Goal: Information Seeking & Learning: Learn about a topic

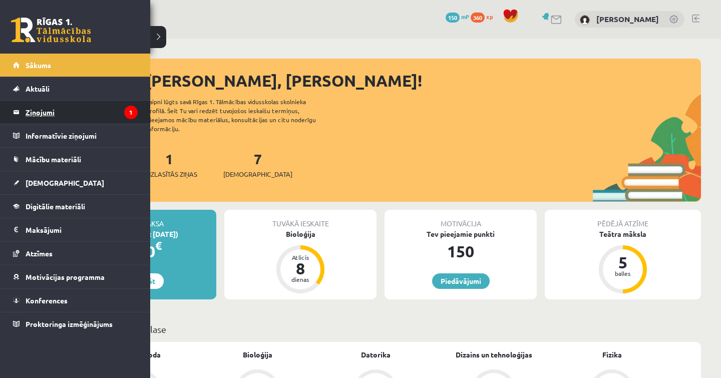
click at [65, 107] on legend "Ziņojumi 1" at bounding box center [82, 112] width 112 height 23
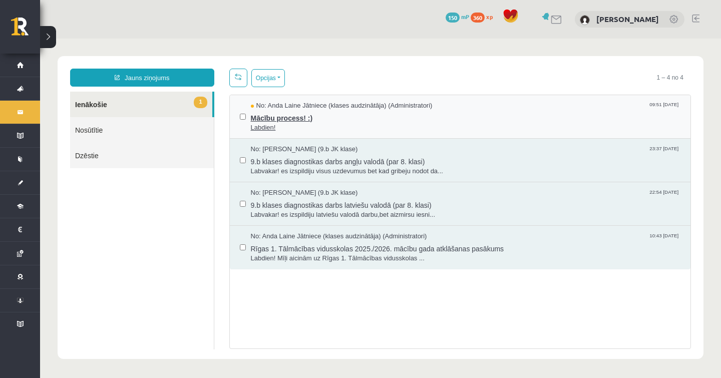
click at [298, 125] on span "Labdien!" at bounding box center [466, 128] width 430 height 10
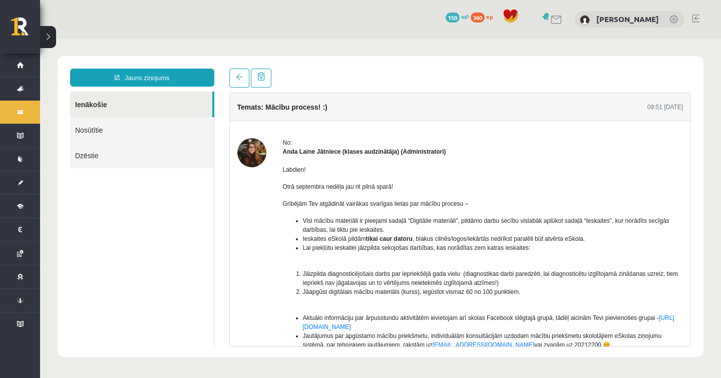
click at [250, 152] on img at bounding box center [251, 152] width 29 height 29
click at [293, 148] on strong "Anda Laine Jātniece (klases audzinātāja) (Administratori)" at bounding box center [364, 151] width 163 height 7
click at [296, 150] on strong "Anda Laine Jātniece (klases audzinātāja) (Administratori)" at bounding box center [364, 151] width 163 height 7
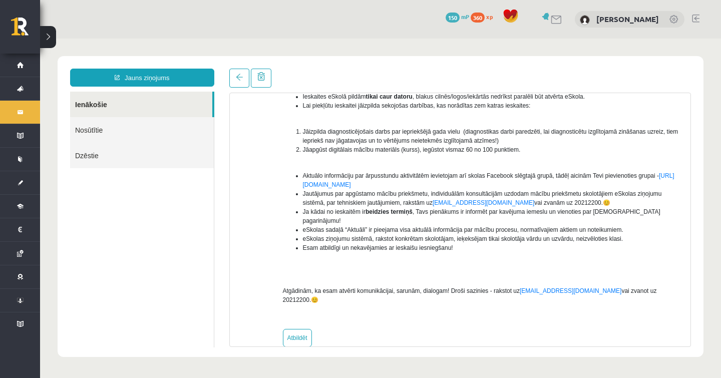
scroll to position [142, 0]
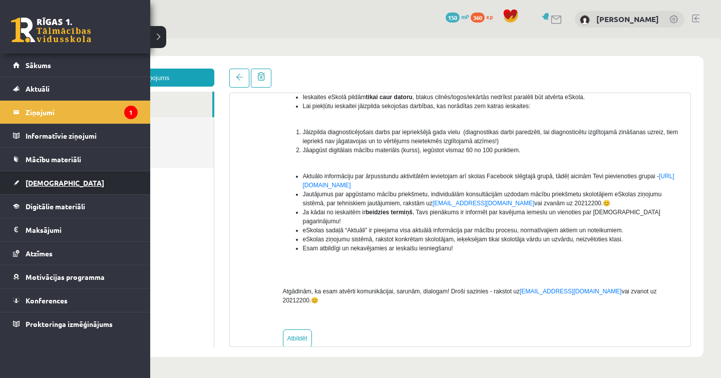
click at [42, 182] on span "[DEMOGRAPHIC_DATA]" at bounding box center [65, 182] width 79 height 9
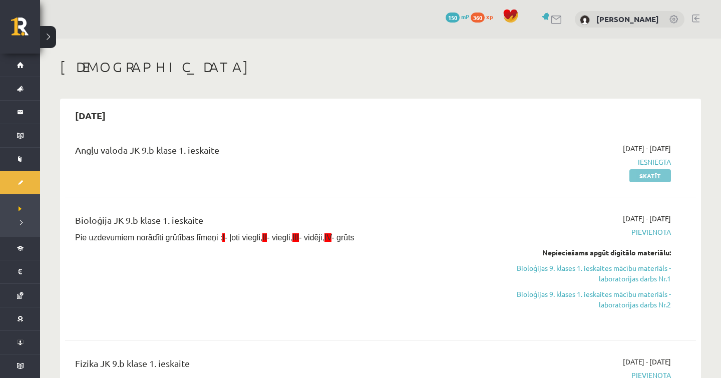
click at [650, 172] on link "Skatīt" at bounding box center [651, 175] width 42 height 13
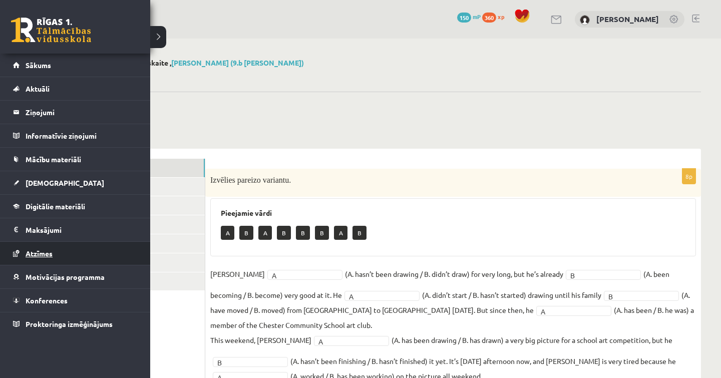
click at [39, 255] on span "Atzīmes" at bounding box center [39, 253] width 27 height 9
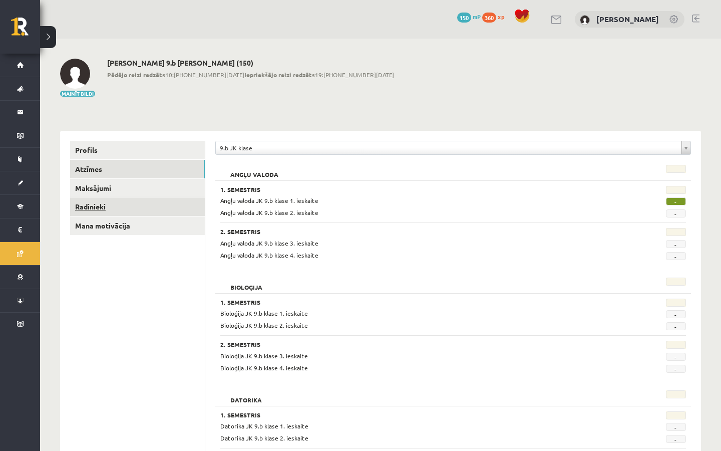
click at [105, 206] on link "Radinieki" at bounding box center [137, 206] width 135 height 19
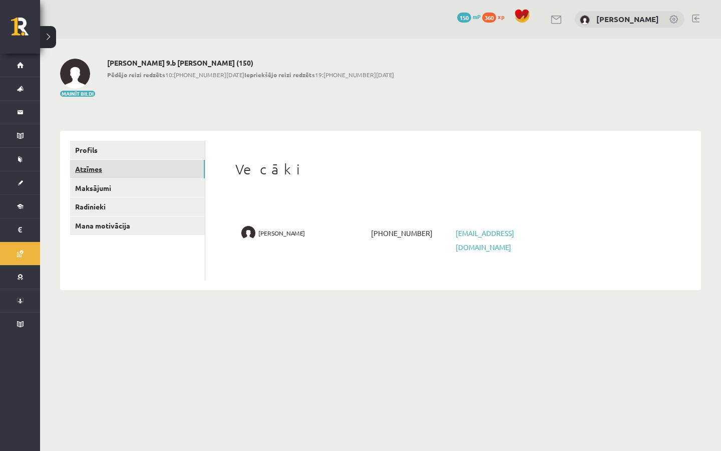
click at [113, 173] on link "Atzīmes" at bounding box center [137, 169] width 135 height 19
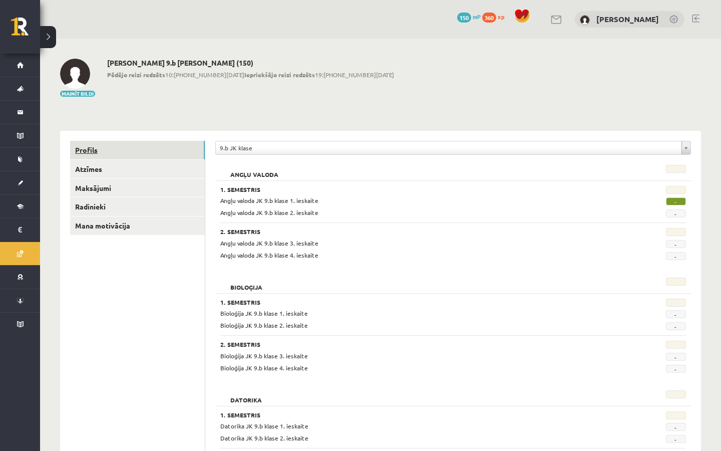
click at [100, 154] on link "Profils" at bounding box center [137, 150] width 135 height 19
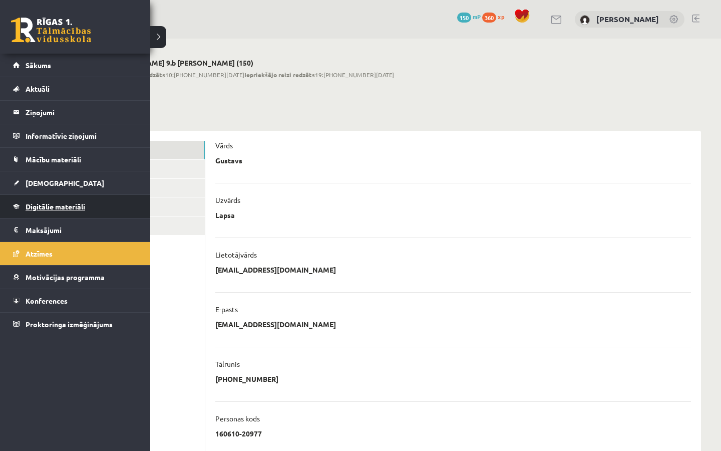
click at [73, 207] on span "Digitālie materiāli" at bounding box center [56, 206] width 60 height 9
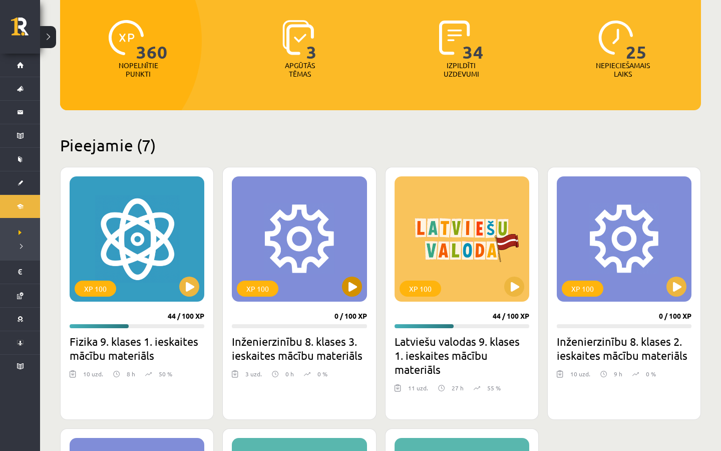
scroll to position [149, 0]
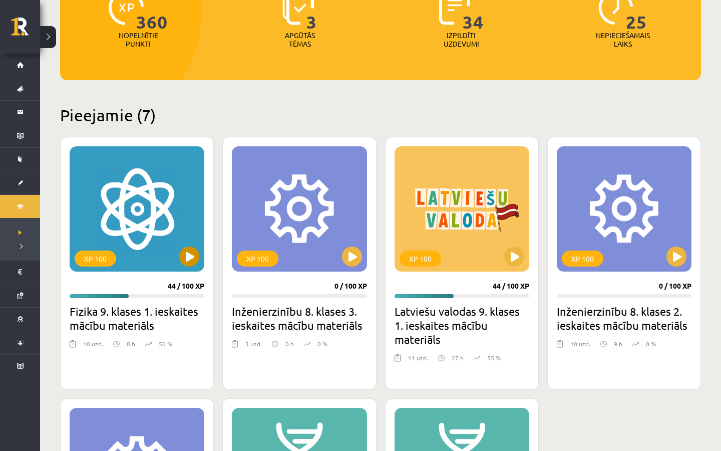
click at [185, 256] on button at bounding box center [189, 256] width 20 height 20
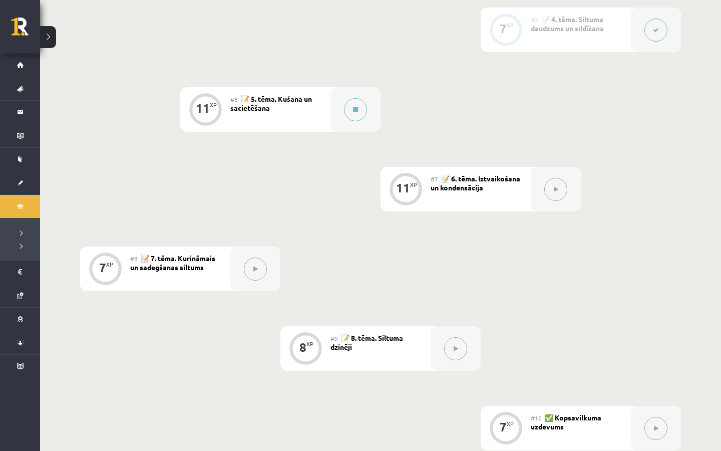
scroll to position [582, 0]
click at [365, 112] on button at bounding box center [355, 109] width 23 height 23
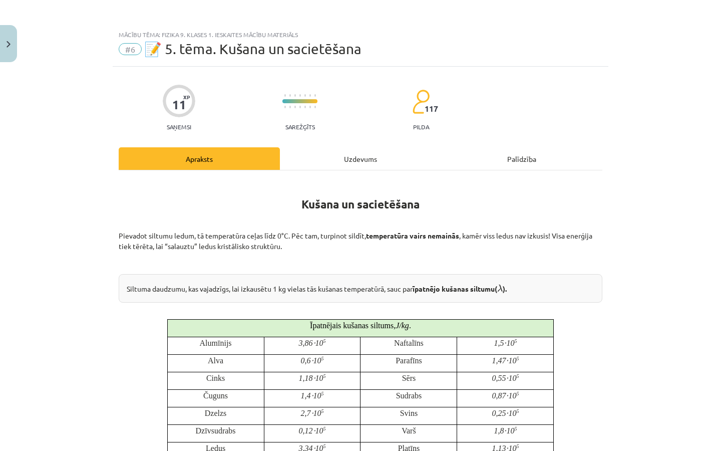
scroll to position [0, 0]
click at [354, 161] on div "Uzdevums" at bounding box center [360, 158] width 161 height 23
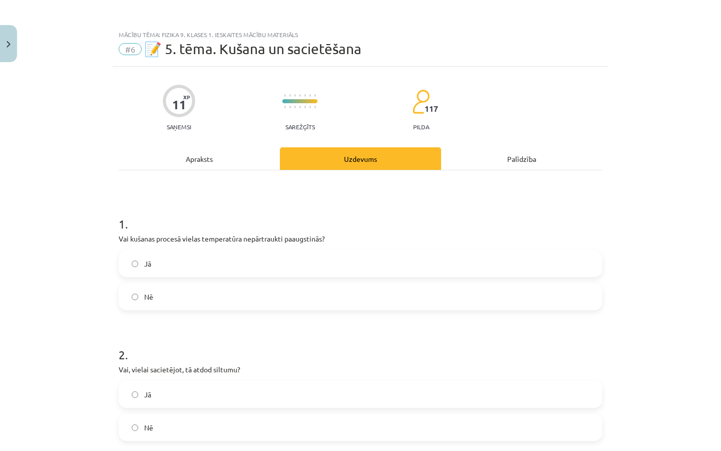
scroll to position [25, 0]
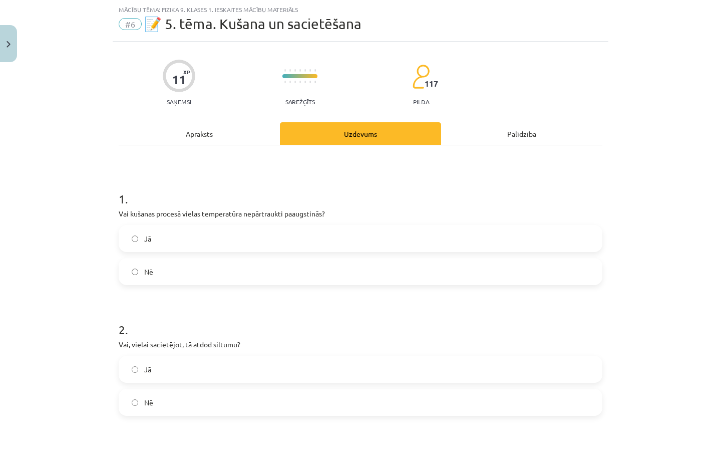
click at [228, 126] on div "Apraksts" at bounding box center [199, 133] width 161 height 23
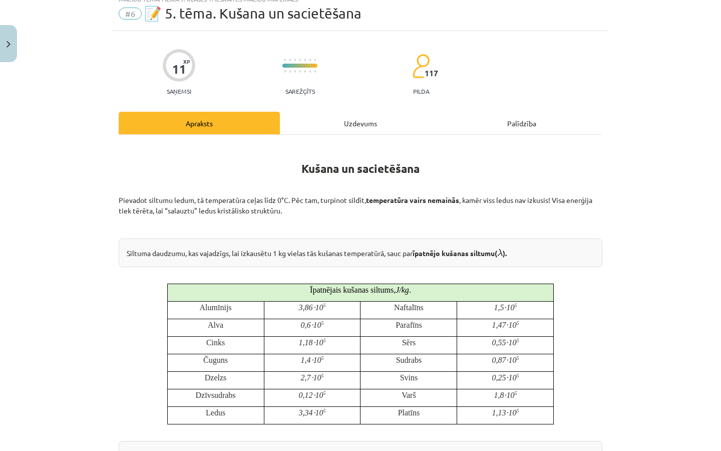
click at [343, 119] on div "Uzdevums" at bounding box center [360, 123] width 161 height 23
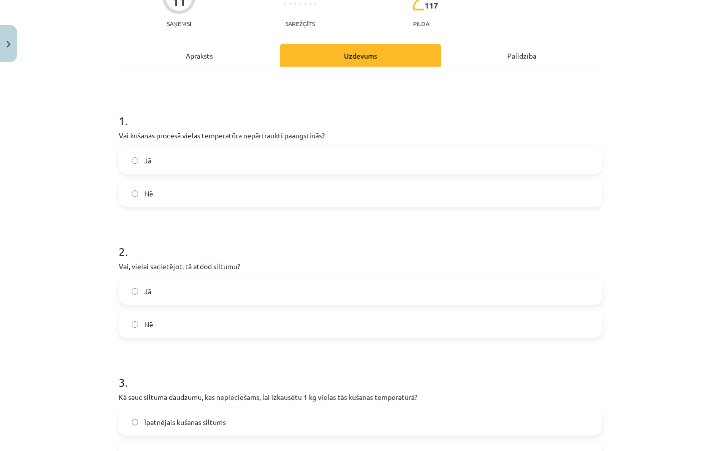
scroll to position [103, 0]
click at [213, 58] on div "Apraksts" at bounding box center [199, 56] width 161 height 23
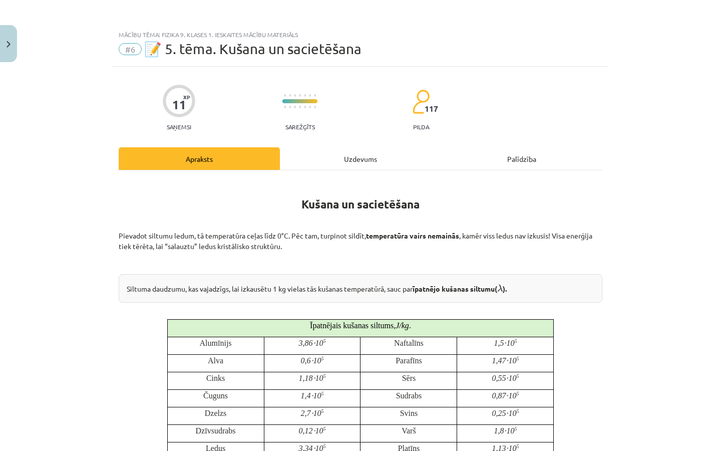
scroll to position [0, 0]
click at [333, 150] on div "Uzdevums" at bounding box center [360, 158] width 161 height 23
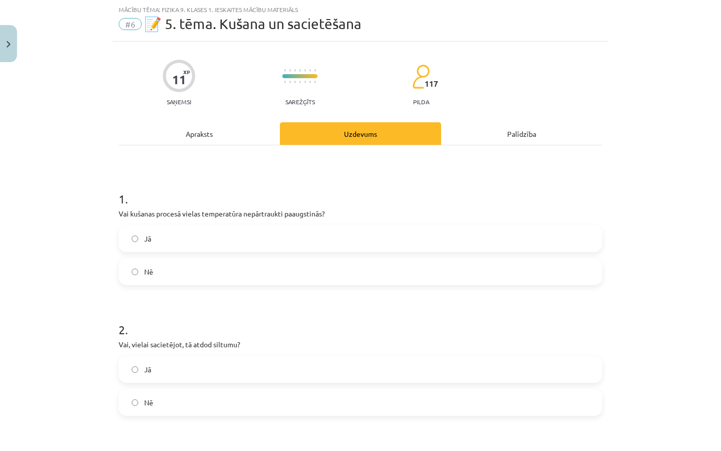
click at [160, 267] on label "Nē" at bounding box center [361, 271] width 482 height 25
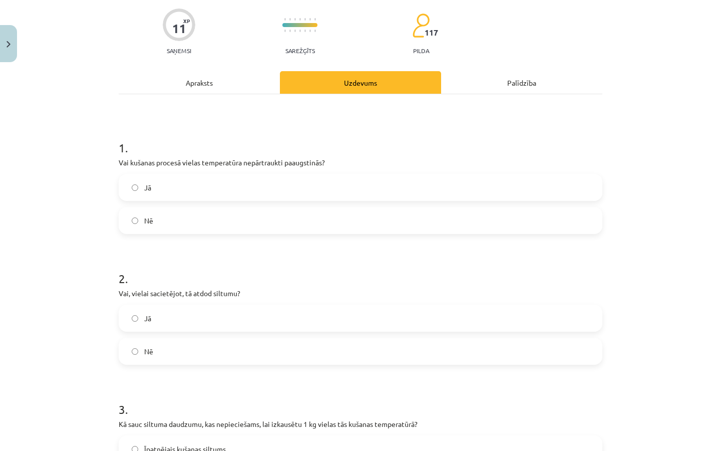
scroll to position [94, 0]
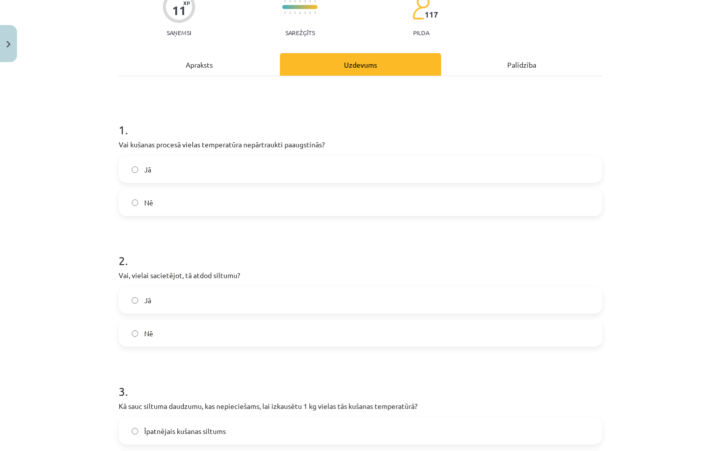
click at [206, 63] on div "Apraksts" at bounding box center [199, 64] width 161 height 23
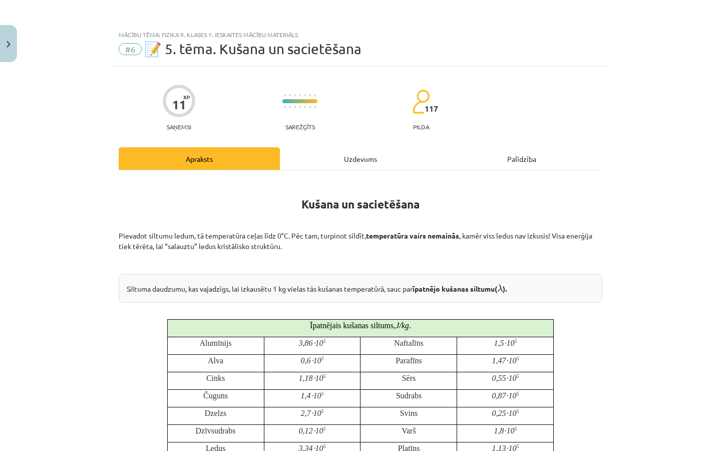
scroll to position [0, 0]
click at [320, 158] on div "Uzdevums" at bounding box center [360, 158] width 161 height 23
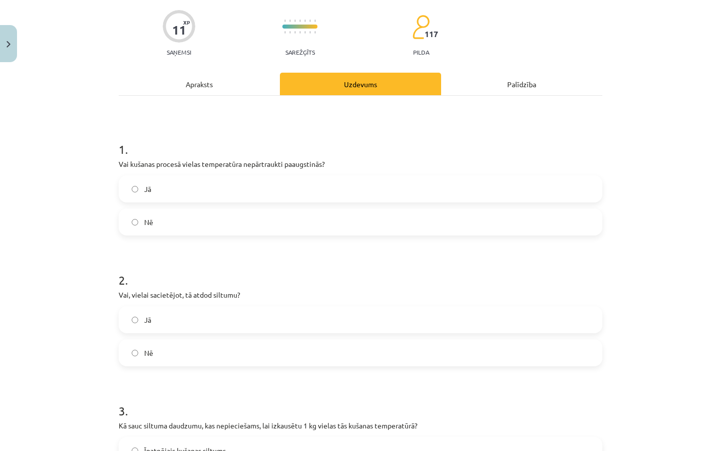
scroll to position [81, 0]
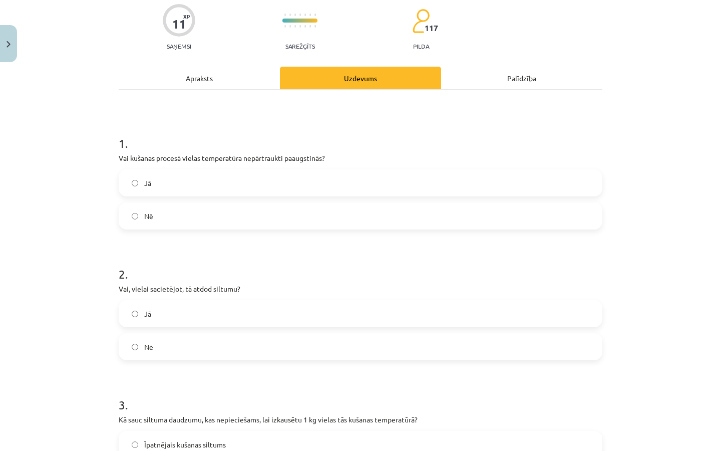
click at [267, 307] on label "Jā" at bounding box center [361, 313] width 482 height 25
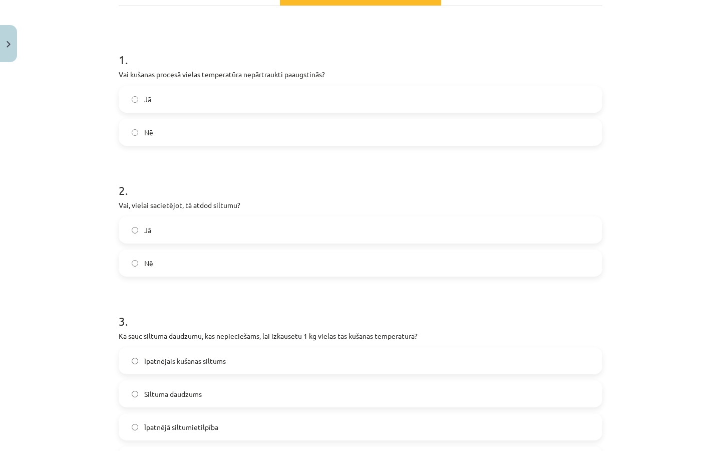
scroll to position [218, 0]
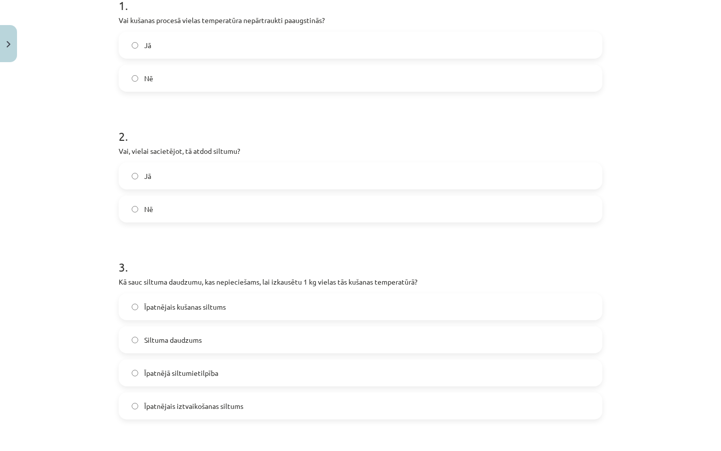
click at [264, 308] on label "Īpatnējais kušanas siltums" at bounding box center [361, 306] width 482 height 25
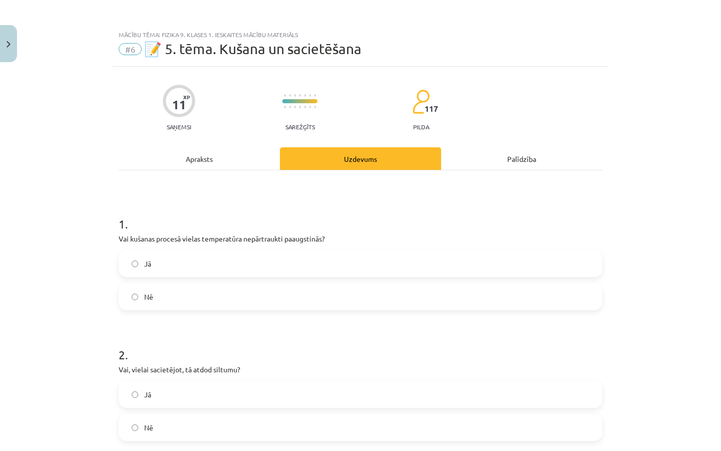
scroll to position [0, 0]
click at [231, 154] on div "Apraksts" at bounding box center [199, 158] width 161 height 23
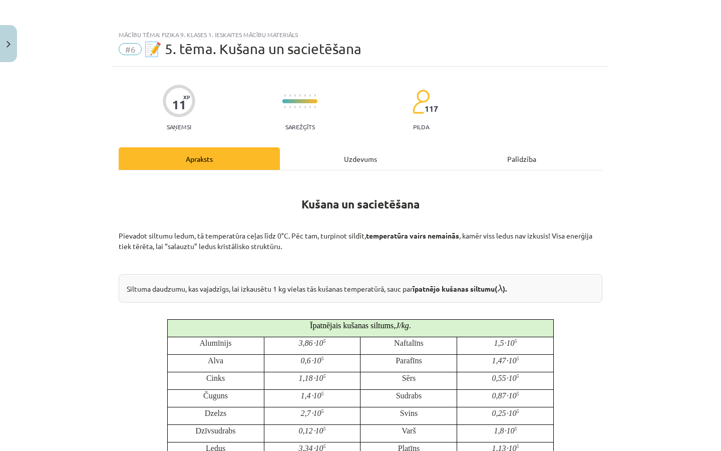
click at [350, 163] on div "Uzdevums" at bounding box center [360, 158] width 161 height 23
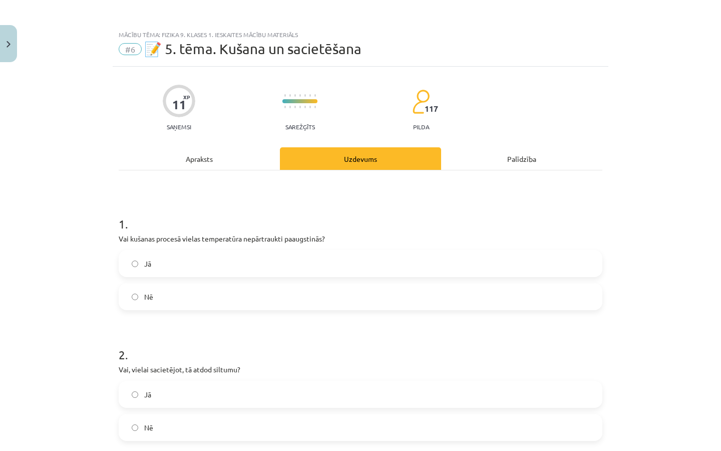
click at [211, 160] on div "Apraksts" at bounding box center [199, 158] width 161 height 23
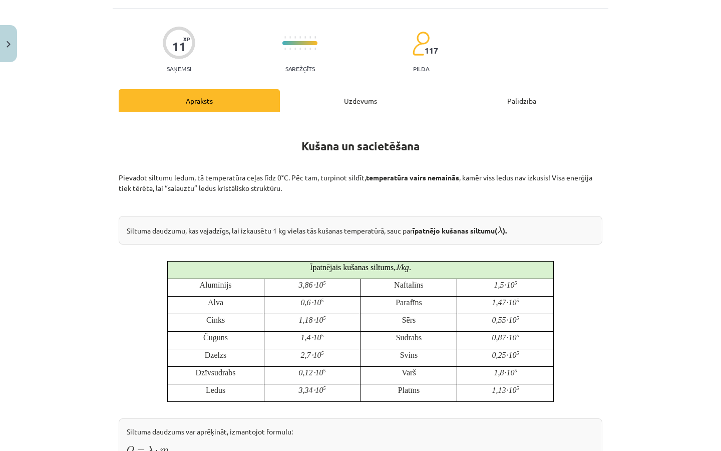
scroll to position [35, 0]
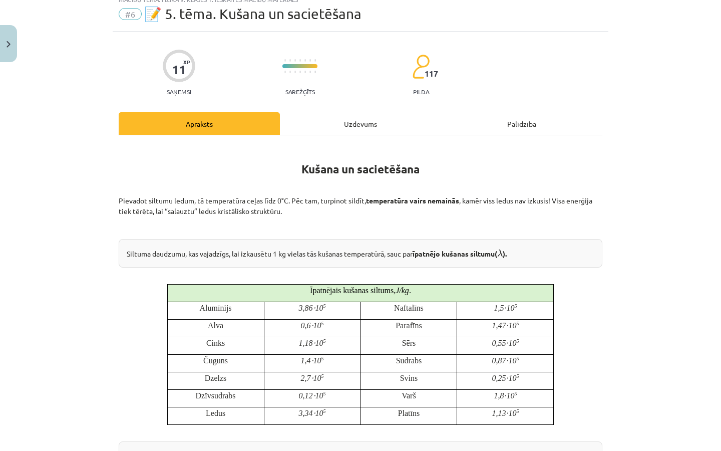
click at [361, 118] on div "Uzdevums" at bounding box center [360, 123] width 161 height 23
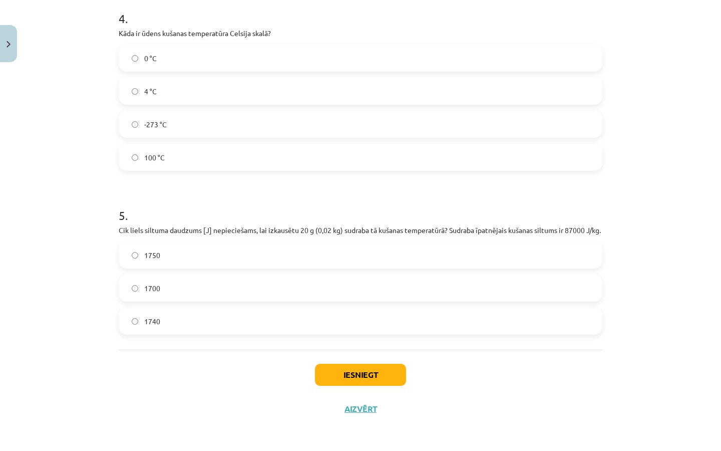
scroll to position [676, 0]
click at [239, 46] on label "0 °C" at bounding box center [361, 58] width 482 height 25
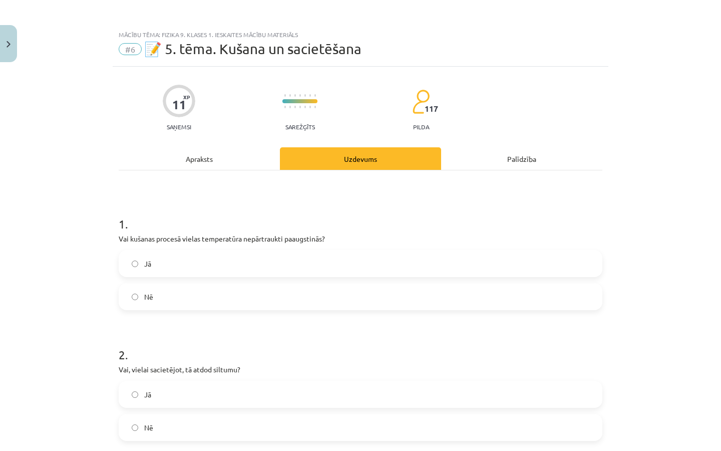
scroll to position [0, 0]
click at [256, 156] on div "Apraksts" at bounding box center [199, 158] width 161 height 23
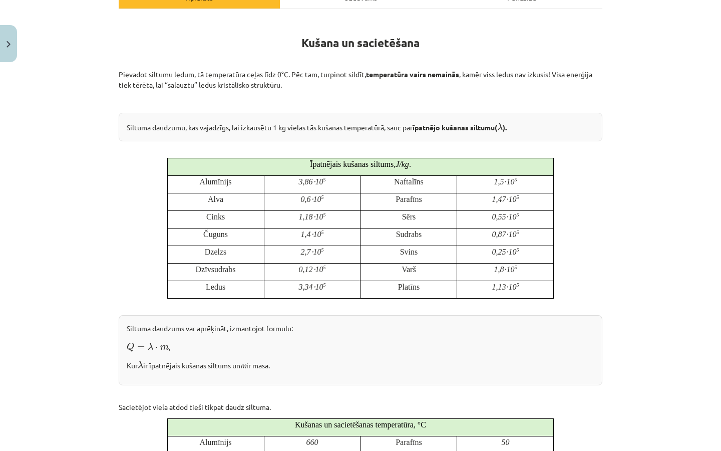
scroll to position [159, 0]
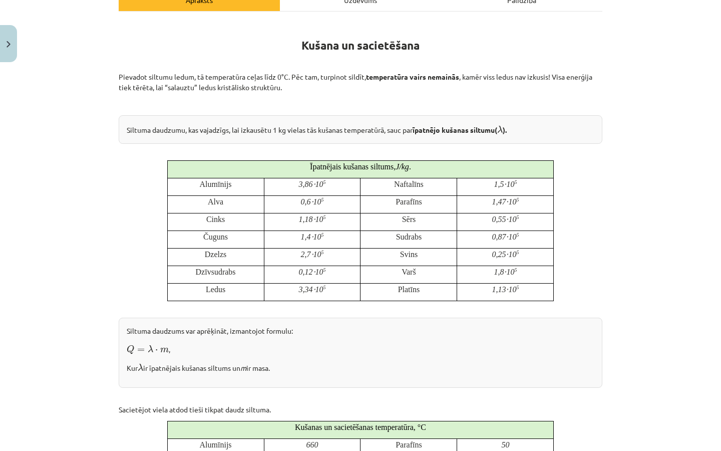
click at [293, 2] on div "Uzdevums" at bounding box center [360, -1] width 161 height 23
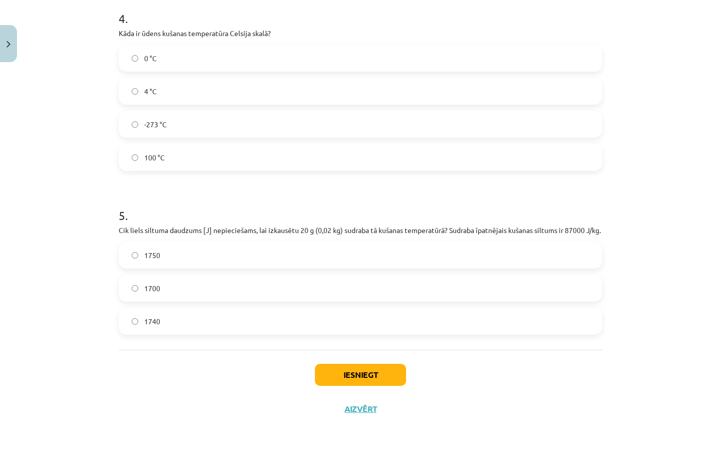
scroll to position [676, 0]
click at [197, 322] on label "1740" at bounding box center [361, 321] width 482 height 25
click at [347, 373] on button "Iesniegt" at bounding box center [360, 375] width 91 height 22
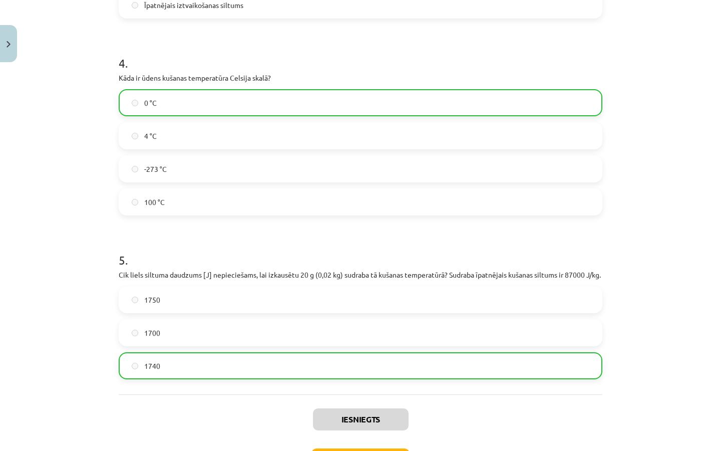
scroll to position [707, 0]
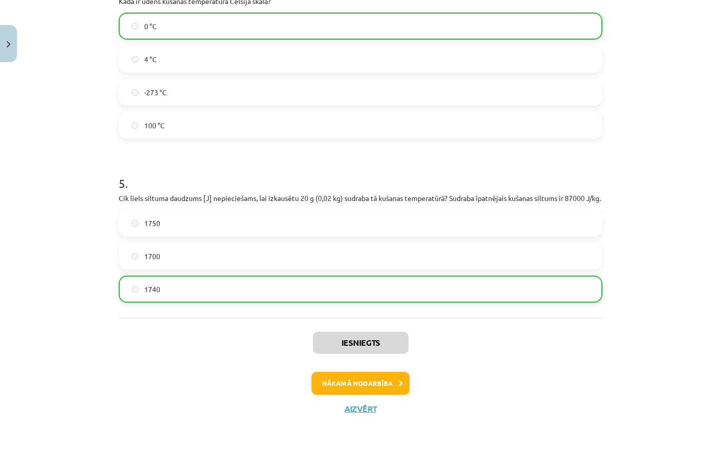
click at [363, 387] on button "Nākamā nodarbība" at bounding box center [361, 383] width 98 height 23
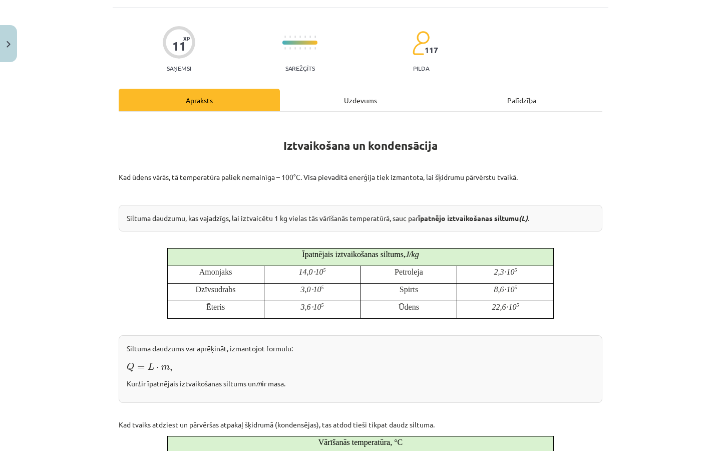
scroll to position [60, 0]
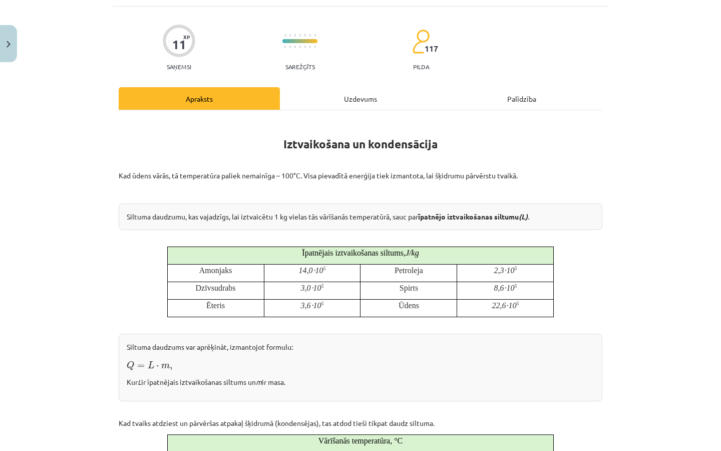
click at [356, 100] on div "Uzdevums" at bounding box center [360, 98] width 161 height 23
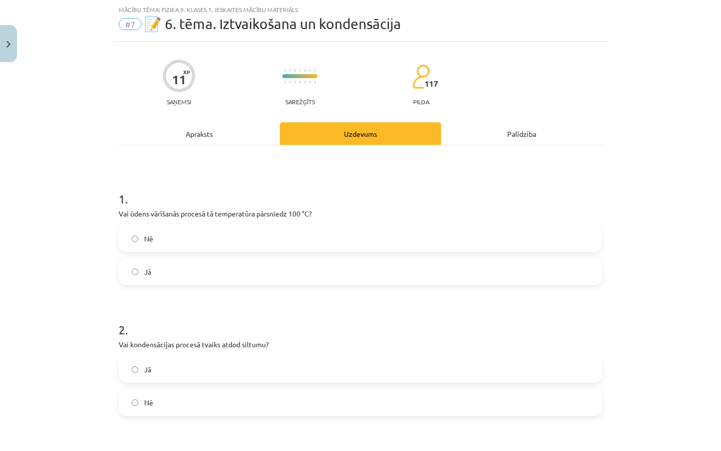
click at [209, 128] on div "Apraksts" at bounding box center [199, 133] width 161 height 23
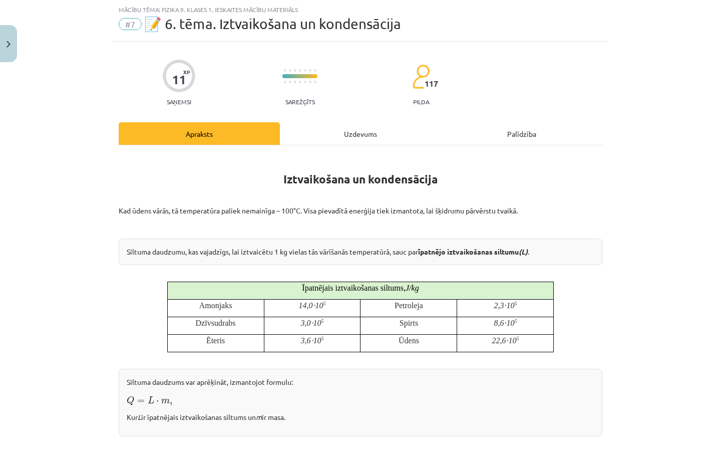
click at [350, 132] on div "Uzdevums" at bounding box center [360, 133] width 161 height 23
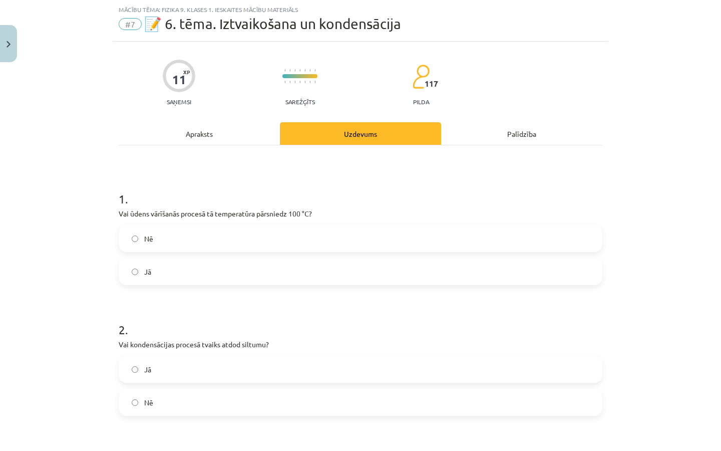
click at [315, 236] on label "Nē" at bounding box center [361, 238] width 482 height 25
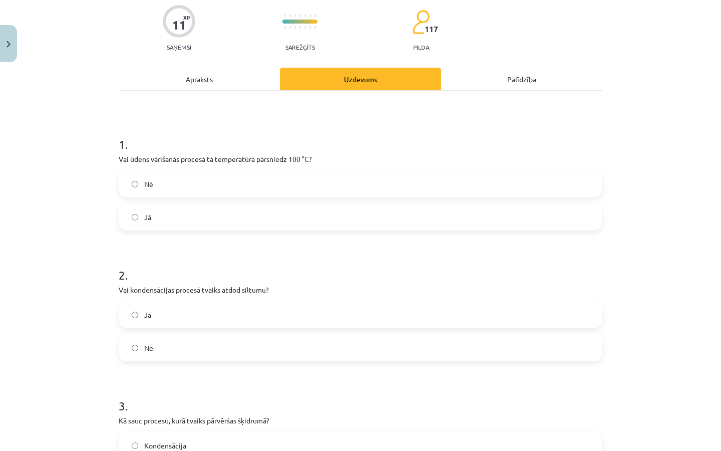
scroll to position [79, 0]
click at [223, 313] on label "Jā" at bounding box center [361, 315] width 482 height 25
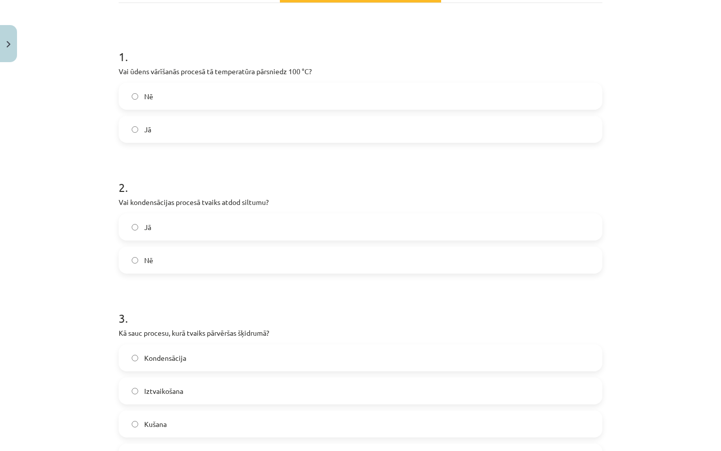
scroll to position [176, 0]
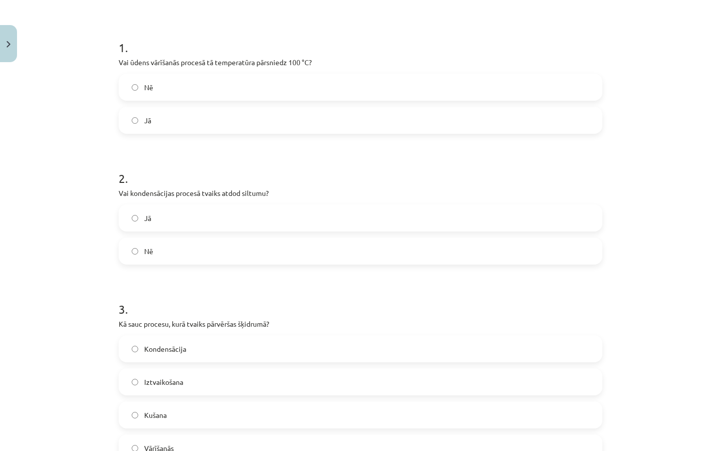
click at [205, 345] on label "Kondensācija" at bounding box center [361, 348] width 482 height 25
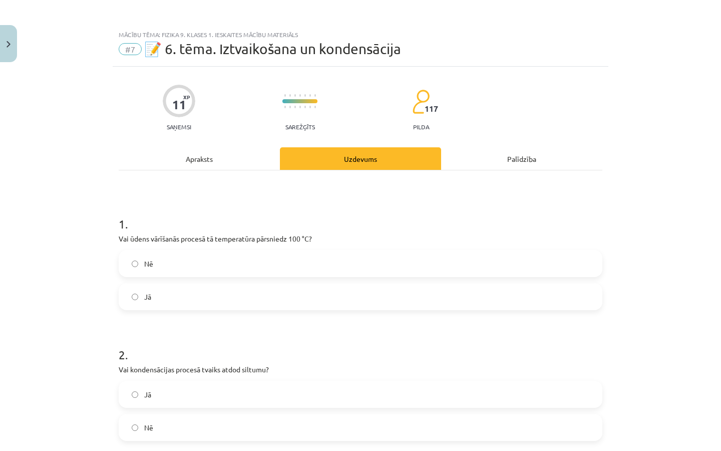
scroll to position [-1, 0]
click at [207, 164] on div "Apraksts" at bounding box center [199, 158] width 161 height 23
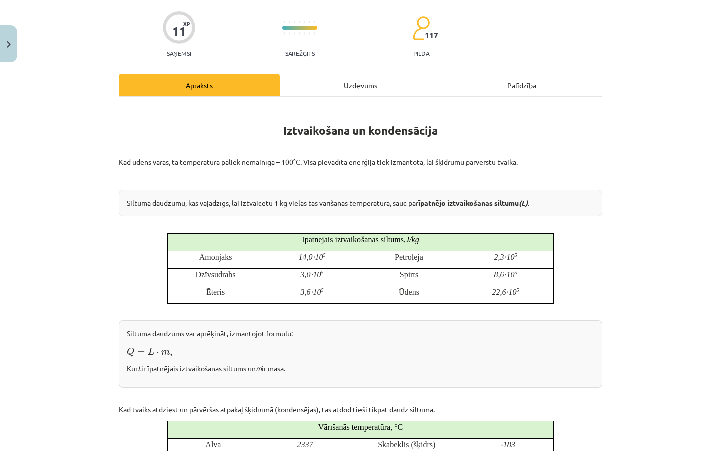
scroll to position [58, 0]
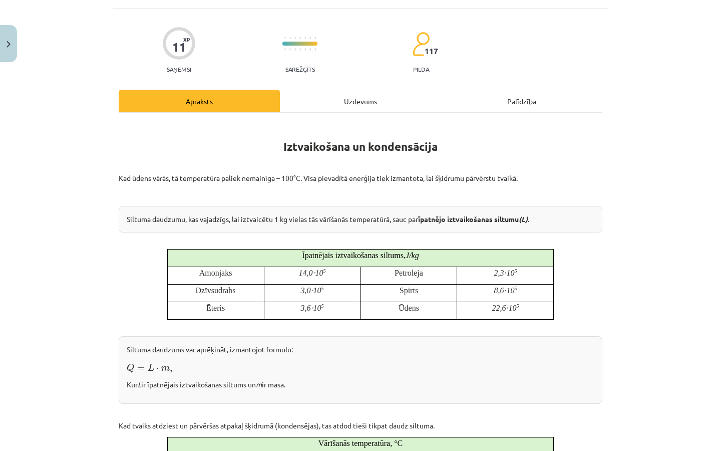
click at [329, 112] on hr at bounding box center [361, 112] width 484 height 1
click at [331, 107] on div "Uzdevums" at bounding box center [360, 101] width 161 height 23
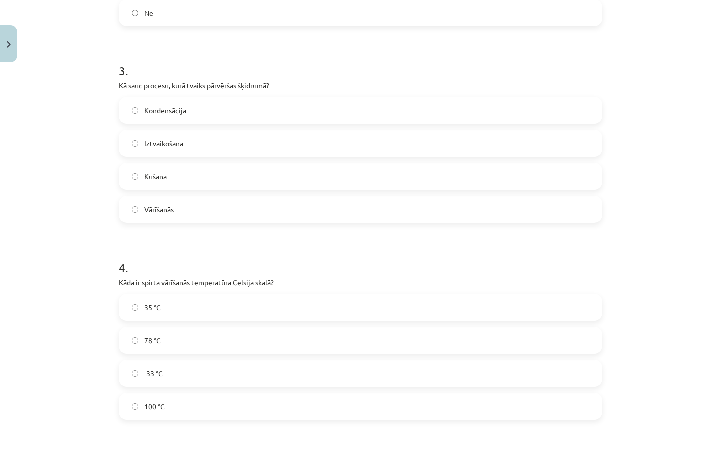
scroll to position [419, 0]
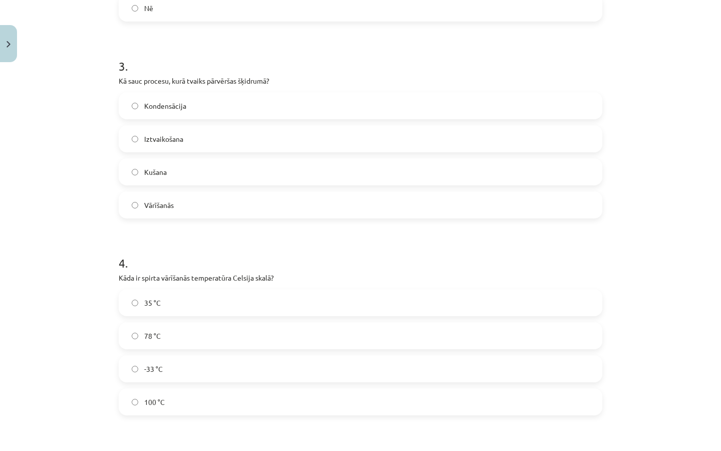
click at [255, 335] on label "78 °C" at bounding box center [361, 335] width 482 height 25
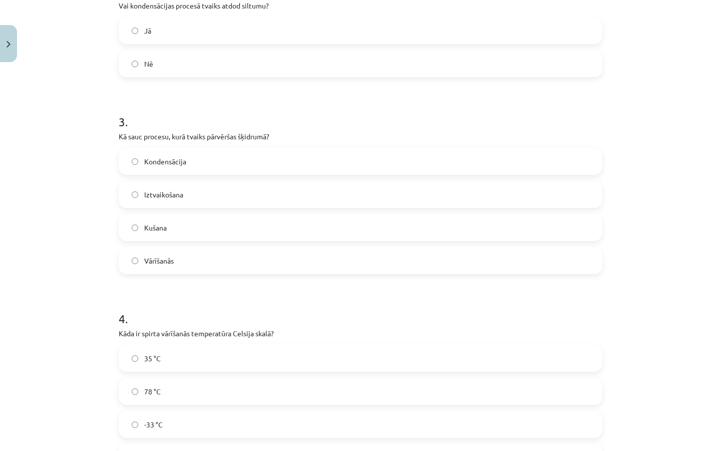
scroll to position [0, 0]
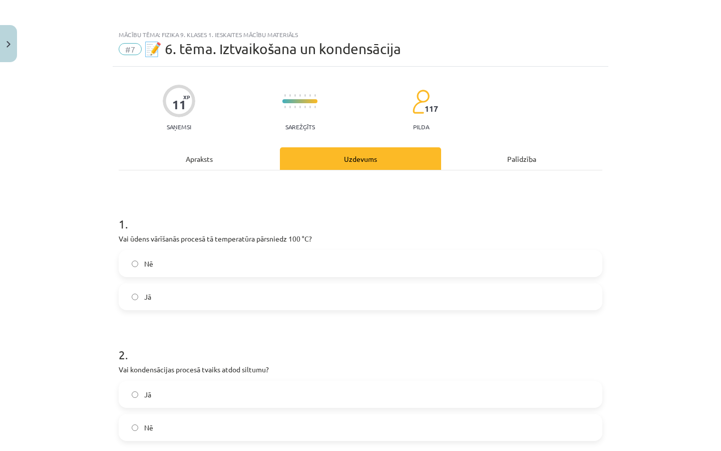
click at [232, 165] on div "Apraksts" at bounding box center [199, 158] width 161 height 23
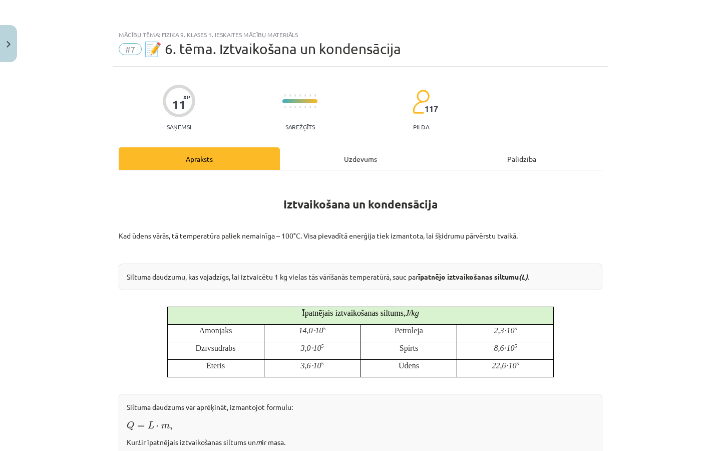
click at [321, 152] on div "Uzdevums" at bounding box center [360, 158] width 161 height 23
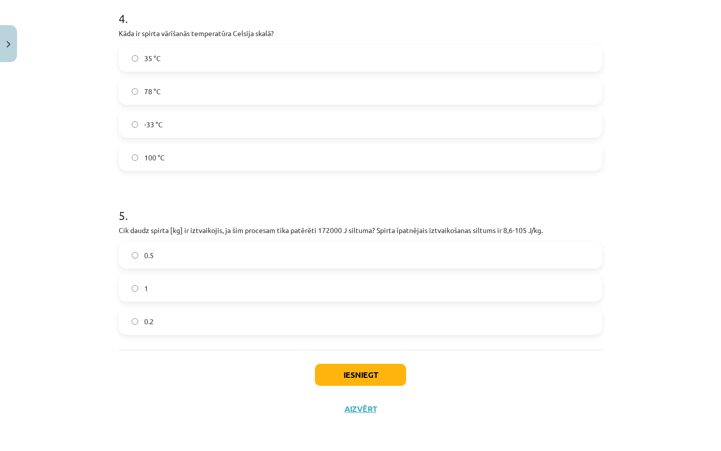
scroll to position [665, 0]
click at [191, 253] on label "0.5" at bounding box center [361, 254] width 482 height 25
click at [317, 322] on label "0.2" at bounding box center [361, 321] width 482 height 25
click at [372, 372] on button "Iesniegt" at bounding box center [360, 375] width 91 height 22
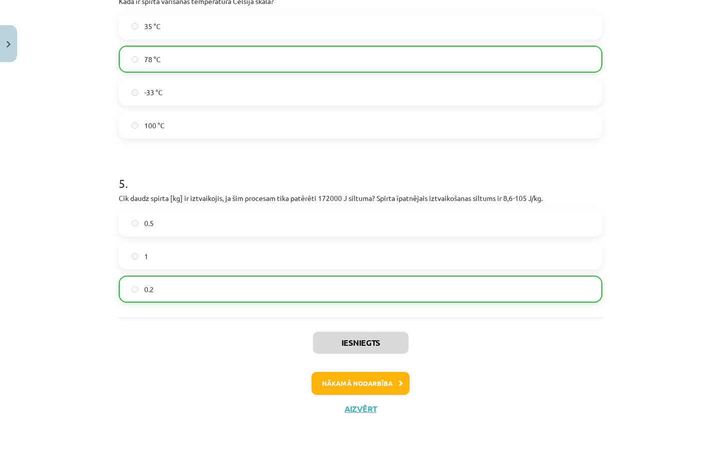
scroll to position [697, 0]
click at [369, 387] on button "Nākamā nodarbība" at bounding box center [361, 383] width 98 height 23
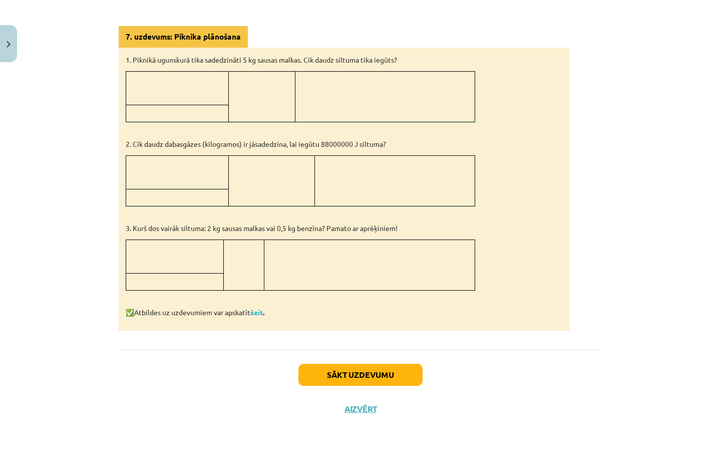
scroll to position [492, 0]
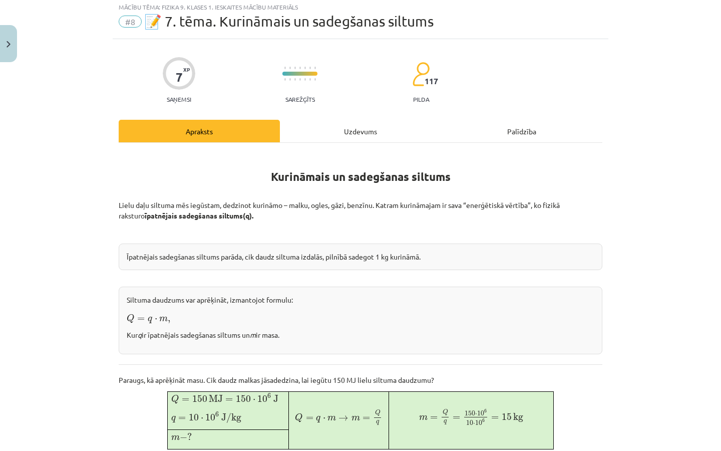
click at [340, 134] on div "Uzdevums" at bounding box center [360, 131] width 161 height 23
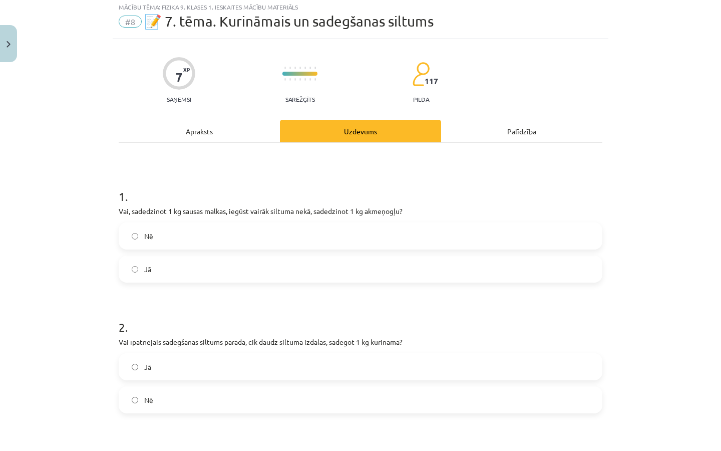
scroll to position [25, 0]
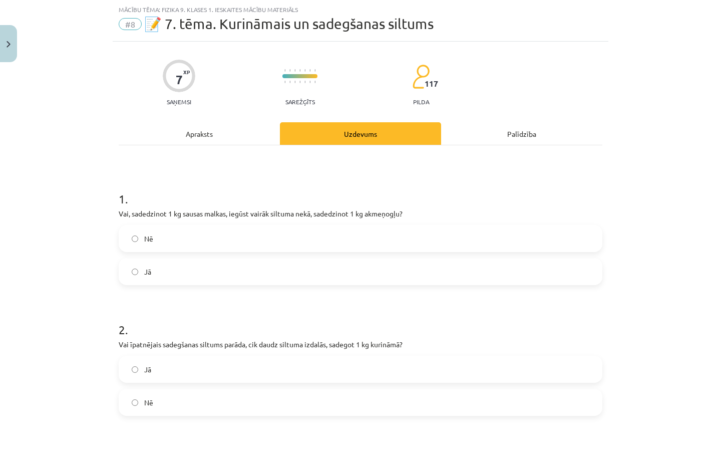
click at [225, 124] on div "Apraksts" at bounding box center [199, 133] width 161 height 23
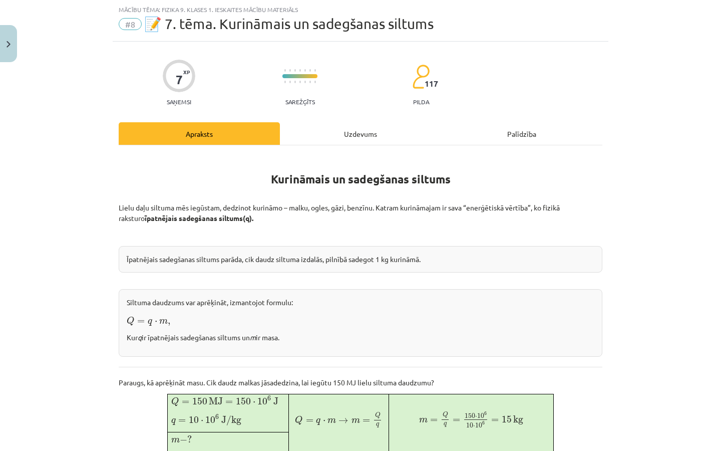
click at [331, 129] on div "Uzdevums" at bounding box center [360, 133] width 161 height 23
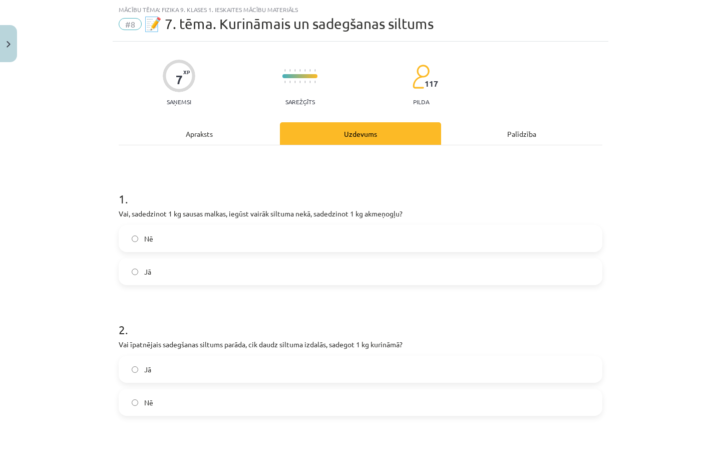
click at [207, 129] on div "Apraksts" at bounding box center [199, 133] width 161 height 23
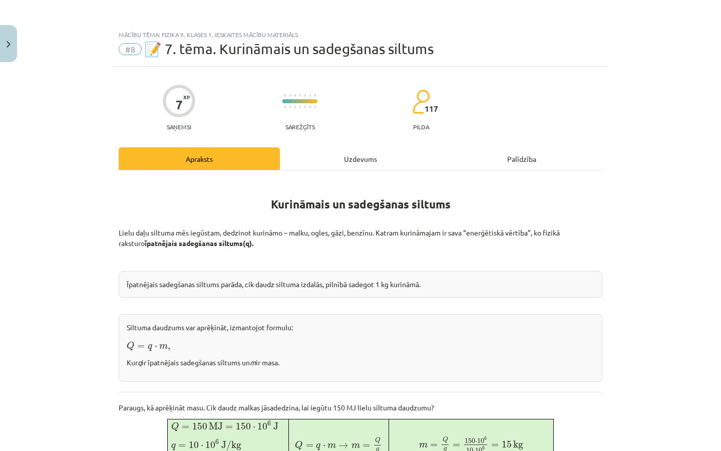
scroll to position [0, 0]
click at [309, 154] on div "Uzdevums" at bounding box center [360, 158] width 161 height 23
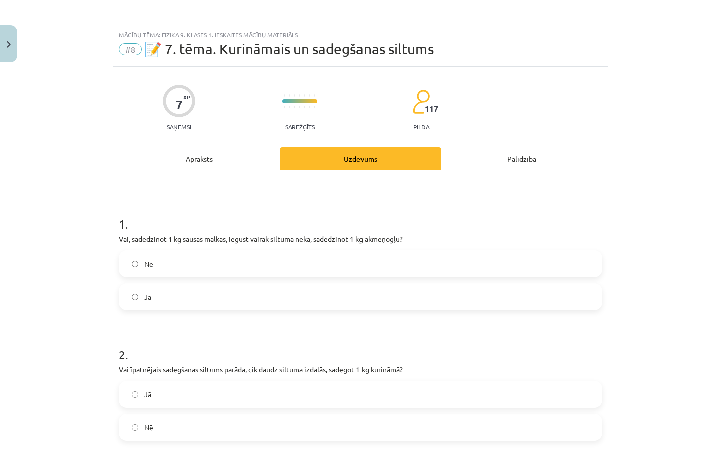
scroll to position [25, 0]
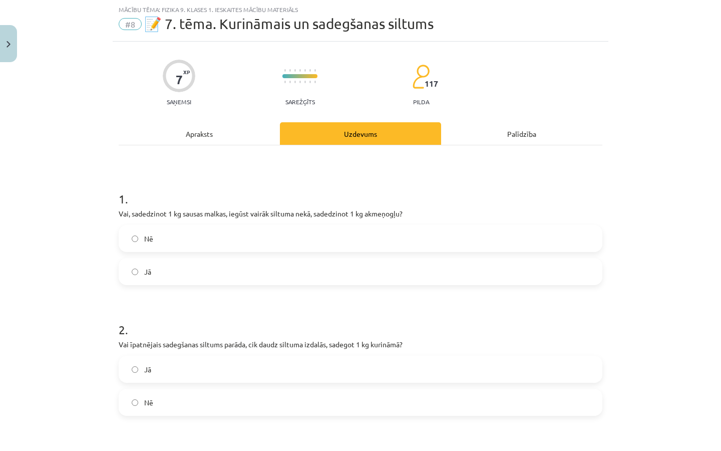
click at [216, 139] on div "Apraksts" at bounding box center [199, 133] width 161 height 23
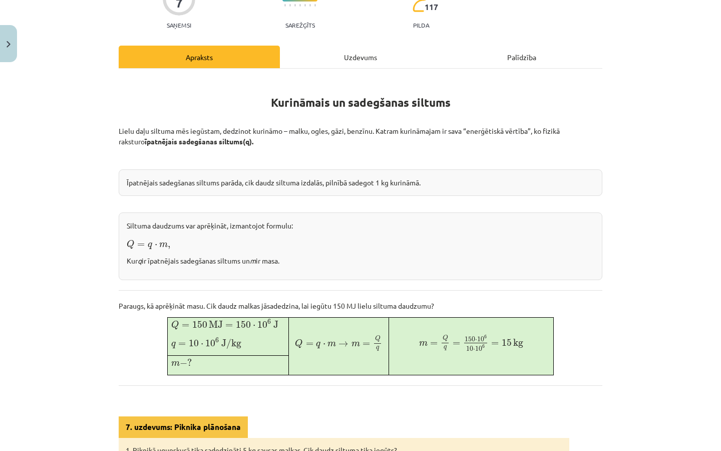
scroll to position [104, 0]
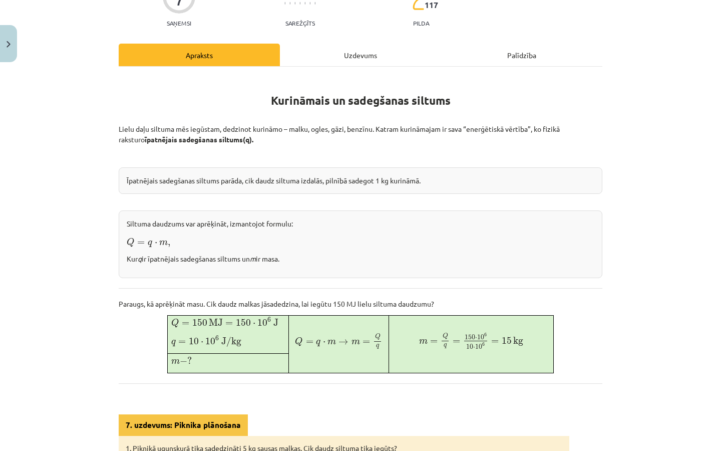
click at [351, 59] on div "Uzdevums" at bounding box center [360, 55] width 161 height 23
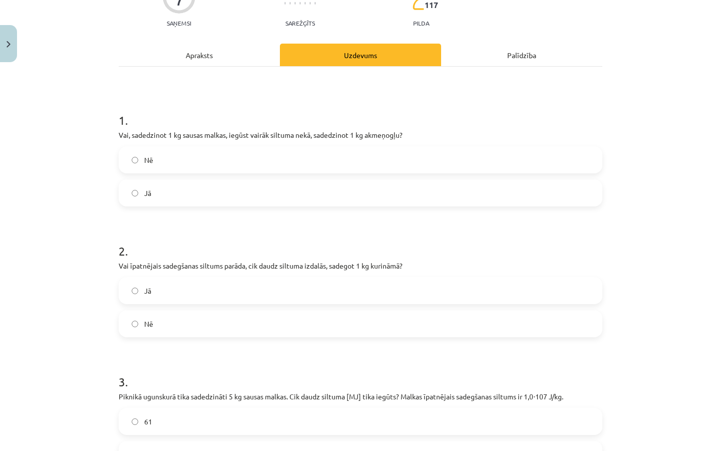
scroll to position [25, 0]
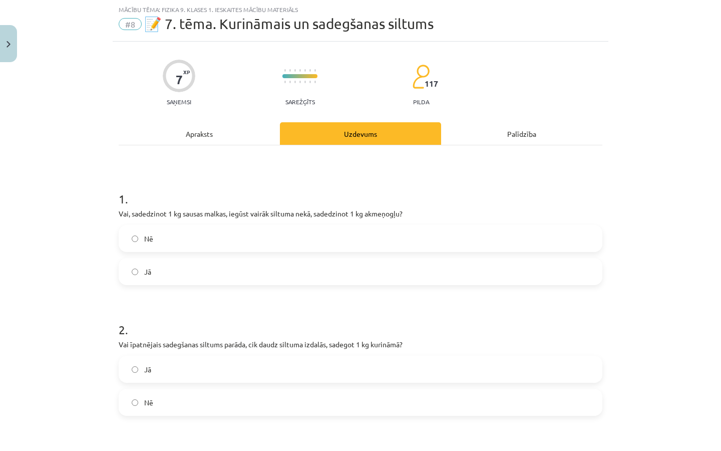
click at [185, 271] on label "Jā" at bounding box center [361, 271] width 482 height 25
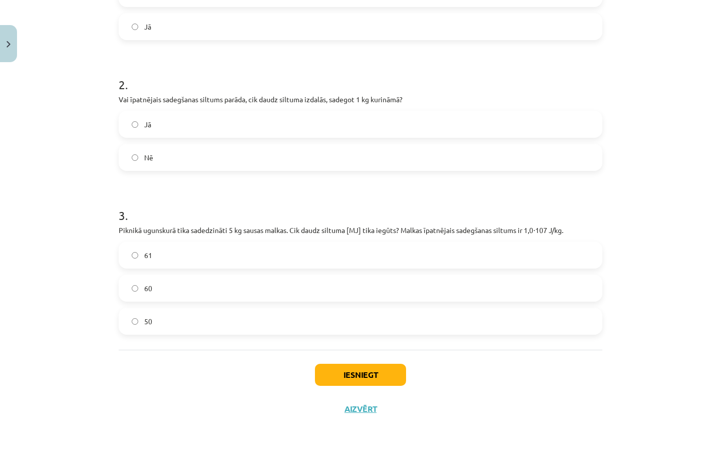
scroll to position [272, 0]
click at [231, 121] on label "Jā" at bounding box center [361, 124] width 482 height 25
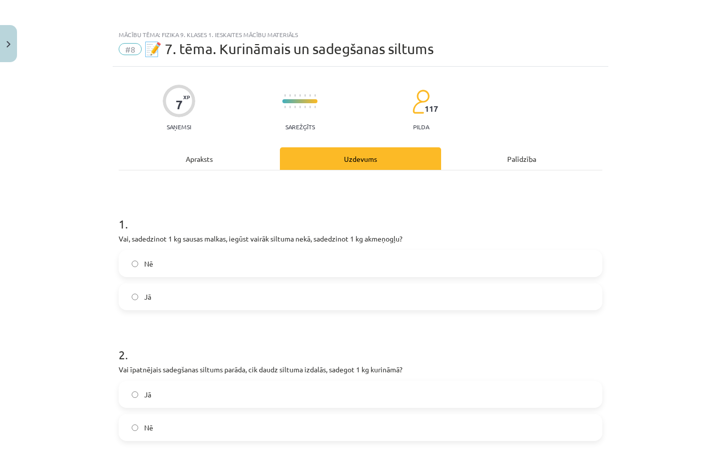
scroll to position [0, 0]
click at [198, 155] on div "Apraksts" at bounding box center [199, 158] width 161 height 23
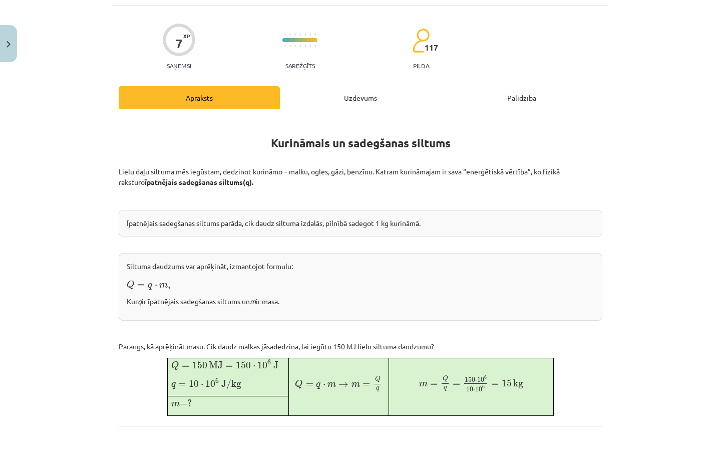
click at [317, 96] on div "Uzdevums" at bounding box center [360, 97] width 161 height 23
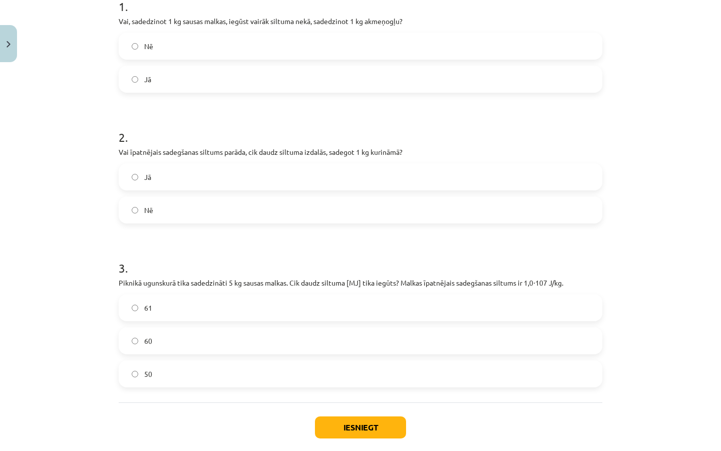
scroll to position [219, 0]
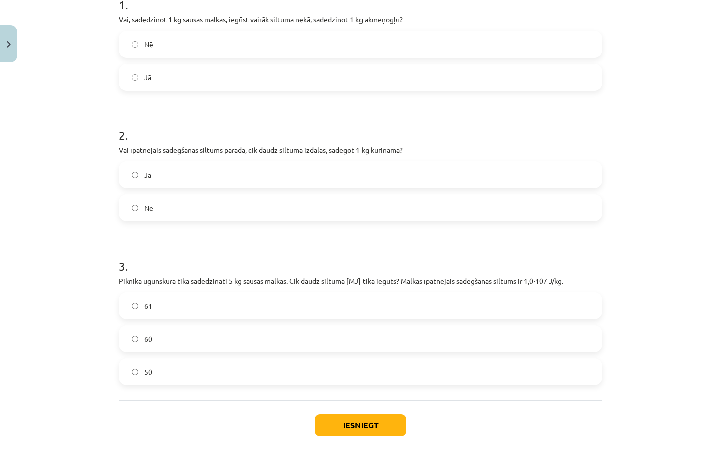
click at [212, 343] on label "60" at bounding box center [361, 338] width 482 height 25
click at [326, 309] on label "61" at bounding box center [361, 305] width 482 height 25
click at [384, 419] on button "Iesniegt" at bounding box center [360, 425] width 91 height 22
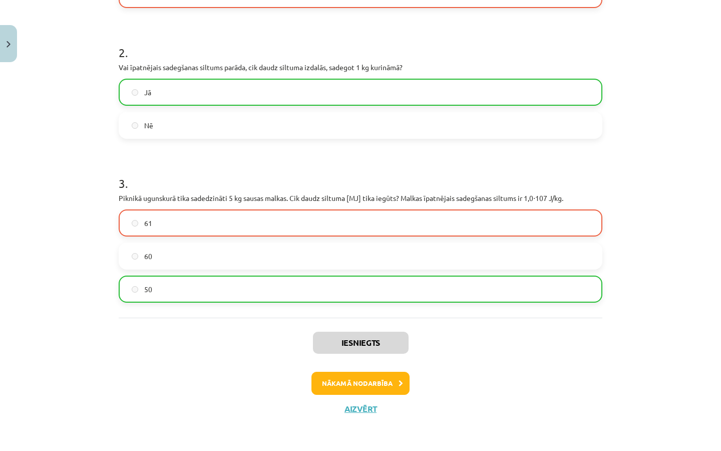
scroll to position [303, 0]
click at [353, 409] on button "Aizvērt" at bounding box center [361, 409] width 38 height 10
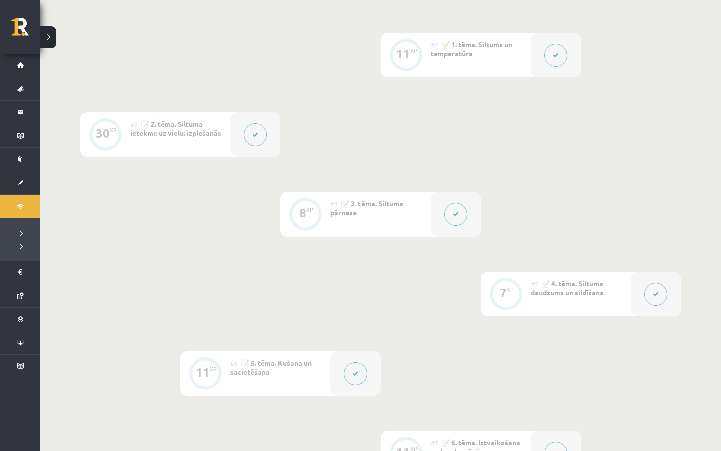
scroll to position [0, 0]
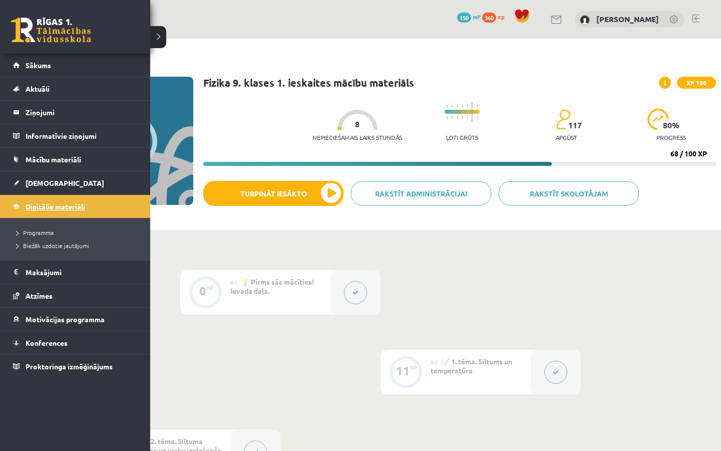
click at [42, 214] on link "Digitālie materiāli" at bounding box center [75, 206] width 125 height 23
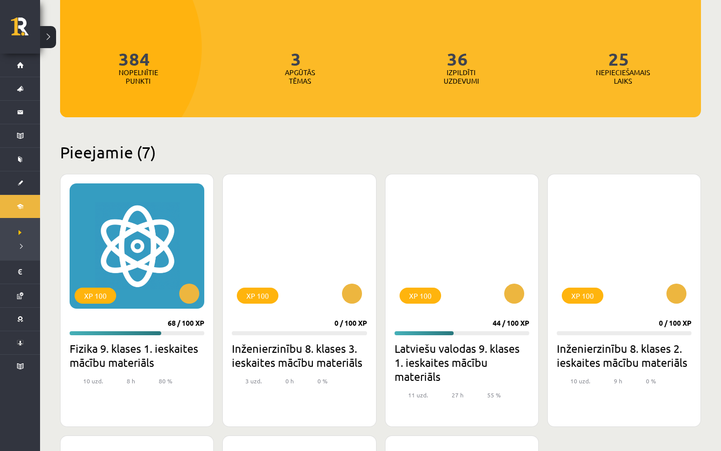
scroll to position [115, 0]
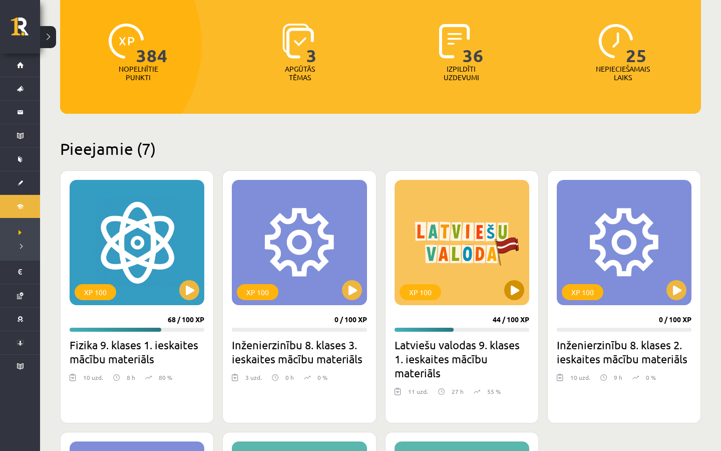
click at [503, 284] on div "XP 100" at bounding box center [462, 242] width 135 height 125
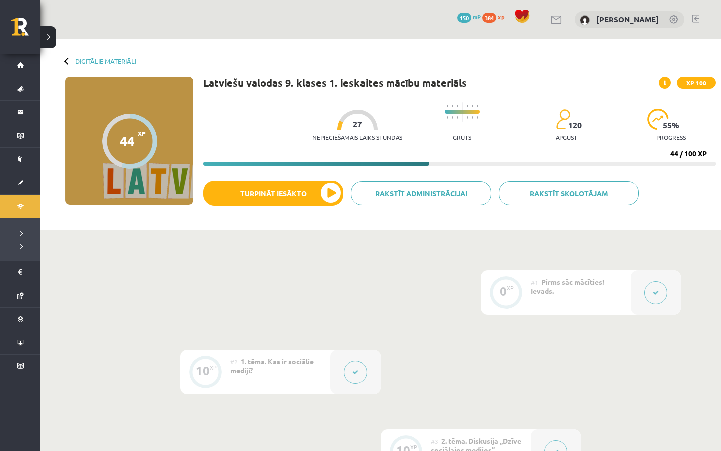
drag, startPoint x: 0, startPoint y: 0, endPoint x: 514, endPoint y: 237, distance: 566.0
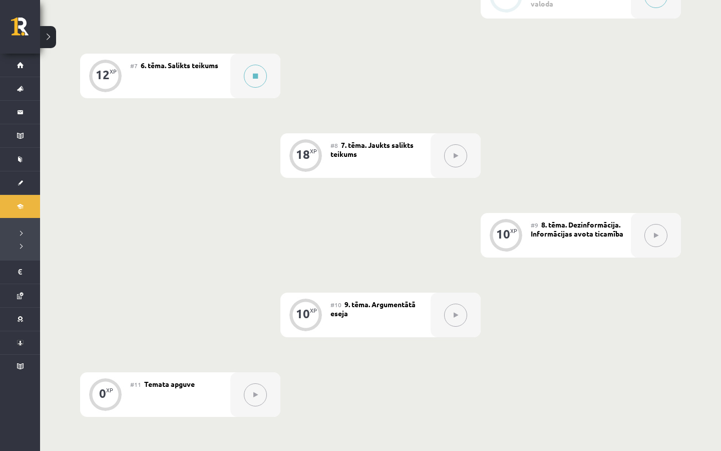
scroll to position [697, 0]
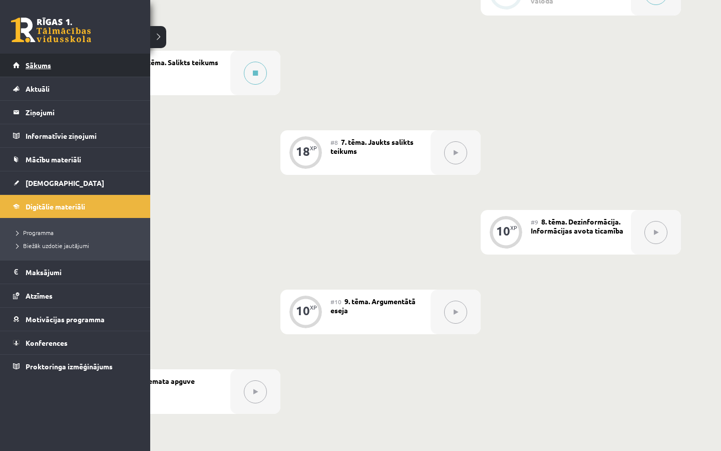
click at [77, 67] on link "Sākums" at bounding box center [75, 65] width 125 height 23
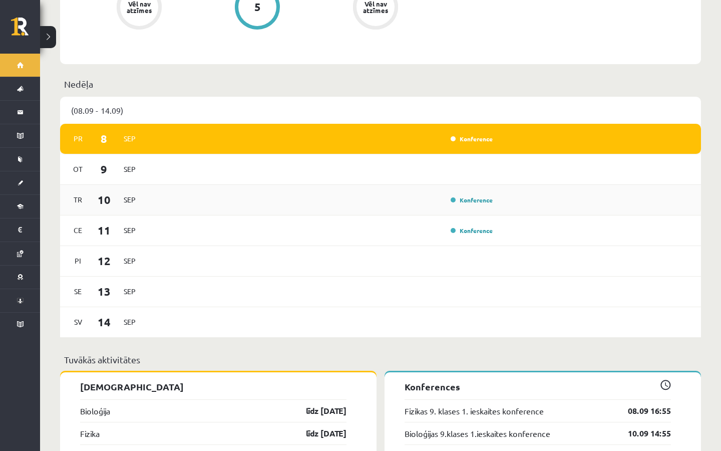
scroll to position [667, 0]
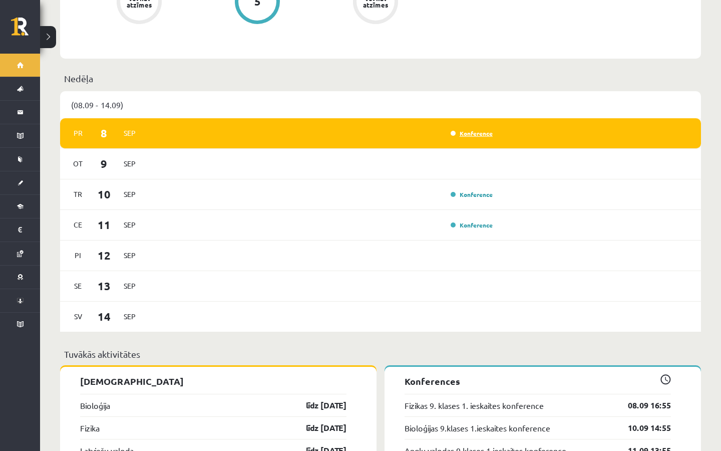
click at [464, 129] on link "Konference" at bounding box center [472, 133] width 42 height 8
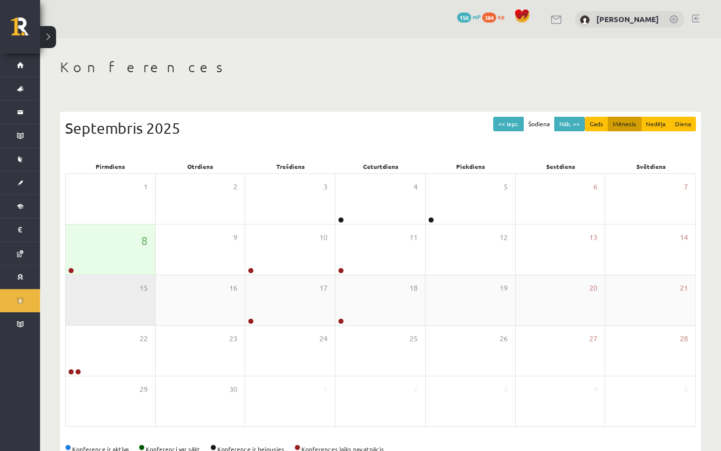
click at [110, 280] on div "15" at bounding box center [111, 300] width 90 height 50
click at [114, 273] on div "8" at bounding box center [111, 249] width 90 height 50
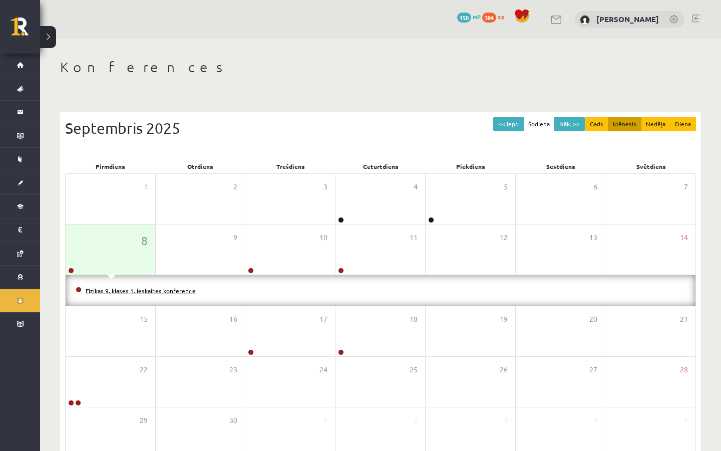
click at [109, 289] on link "Fizikas 9. klases 1. ieskaites konference" at bounding box center [141, 291] width 110 height 8
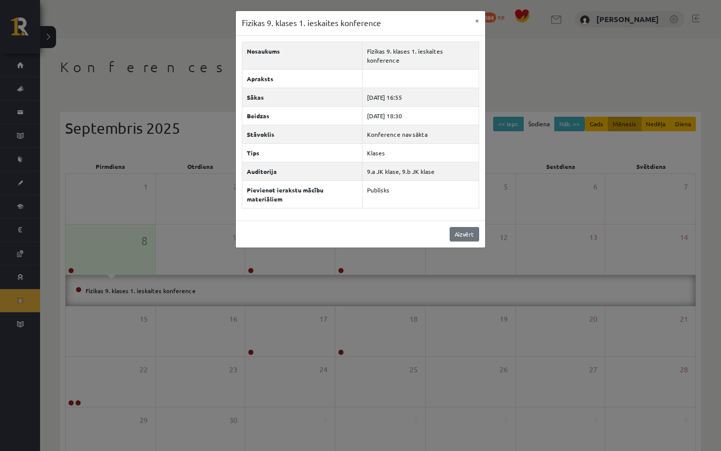
click at [450, 227] on link "Aizvērt" at bounding box center [465, 234] width 30 height 15
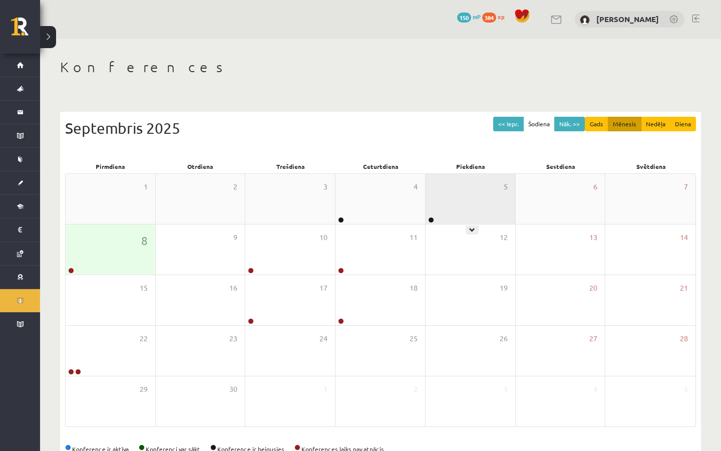
click at [464, 215] on div "5" at bounding box center [471, 199] width 90 height 50
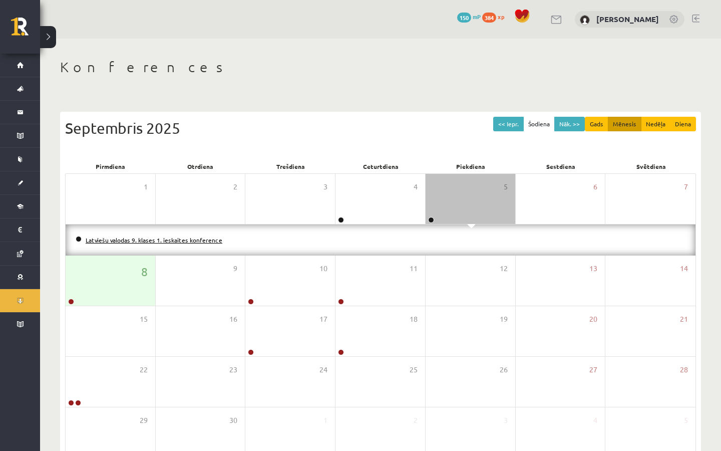
click at [202, 242] on link "Latviešu valodas 9. klases 1. ieskaites konference" at bounding box center [154, 240] width 137 height 8
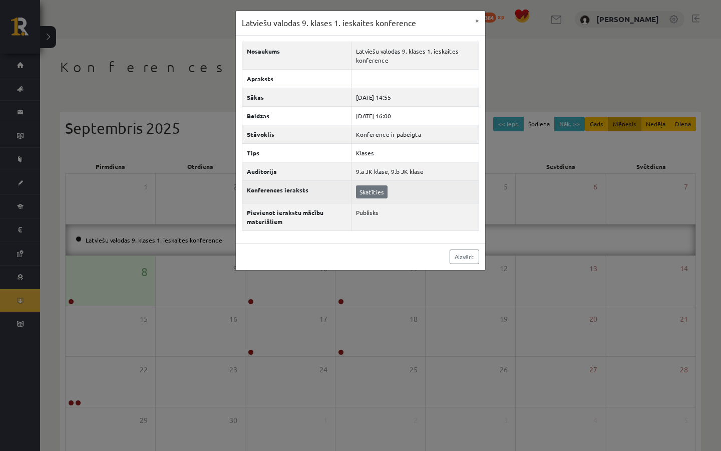
click at [374, 195] on link "Skatīties" at bounding box center [372, 191] width 32 height 13
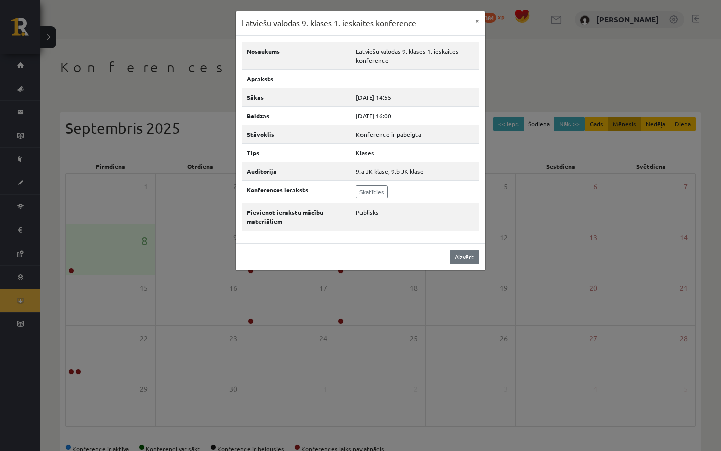
click at [471, 254] on link "Aizvērt" at bounding box center [465, 256] width 30 height 15
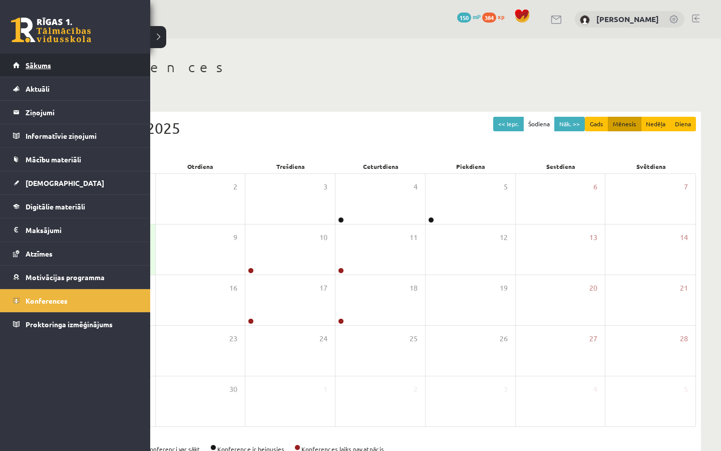
click at [39, 60] on link "Sākums" at bounding box center [75, 65] width 125 height 23
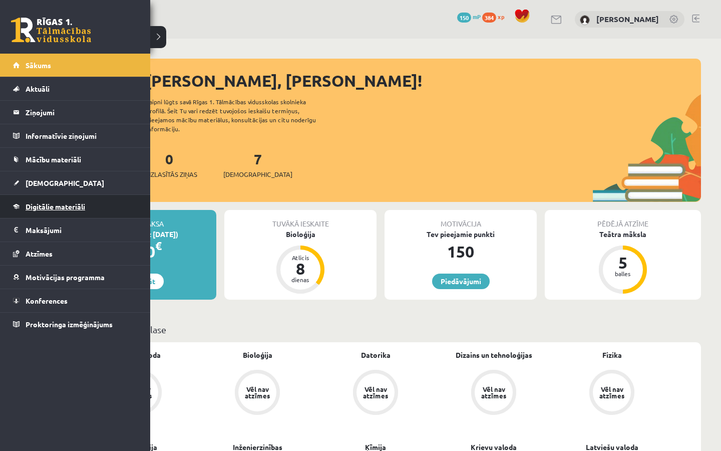
click at [41, 209] on span "Digitālie materiāli" at bounding box center [56, 206] width 60 height 9
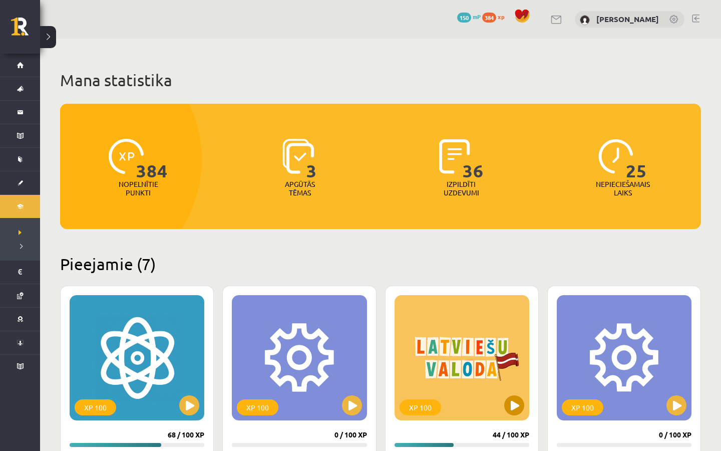
click at [518, 400] on button at bounding box center [514, 405] width 20 height 20
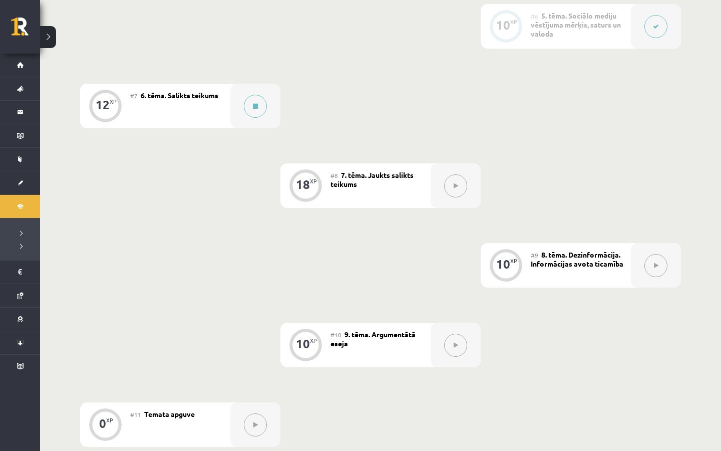
scroll to position [651, 0]
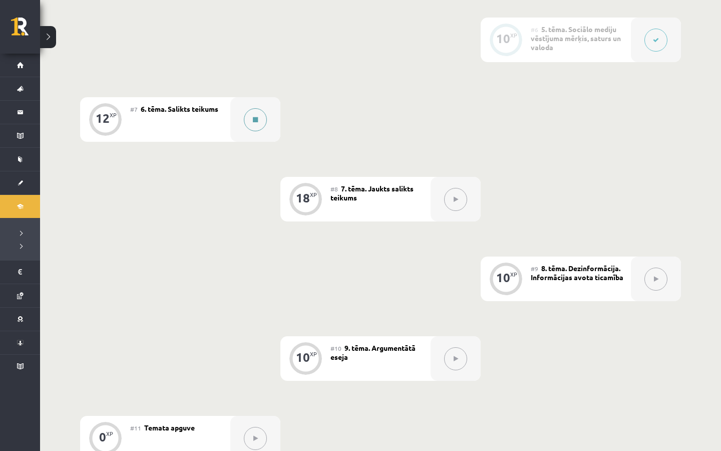
click at [264, 128] on div at bounding box center [255, 119] width 50 height 45
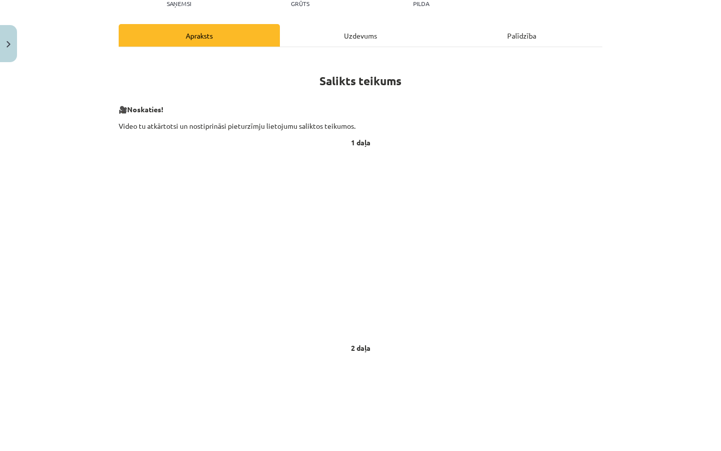
click at [351, 33] on div "Uzdevums" at bounding box center [360, 35] width 161 height 23
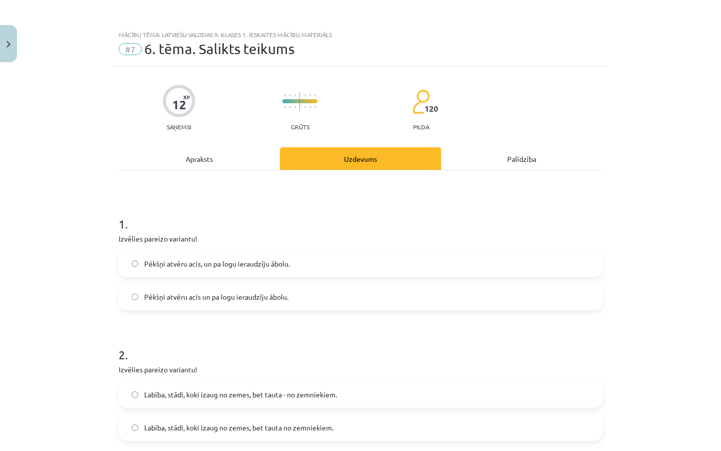
scroll to position [0, 0]
click at [168, 270] on label "Pēkšņi atvēru acis, un pa logu ieraudzīju ābolu." at bounding box center [361, 263] width 482 height 25
click at [207, 286] on label "Pēkšņi atvēru acis un pa logu ieraudzīju ābolu." at bounding box center [361, 296] width 482 height 25
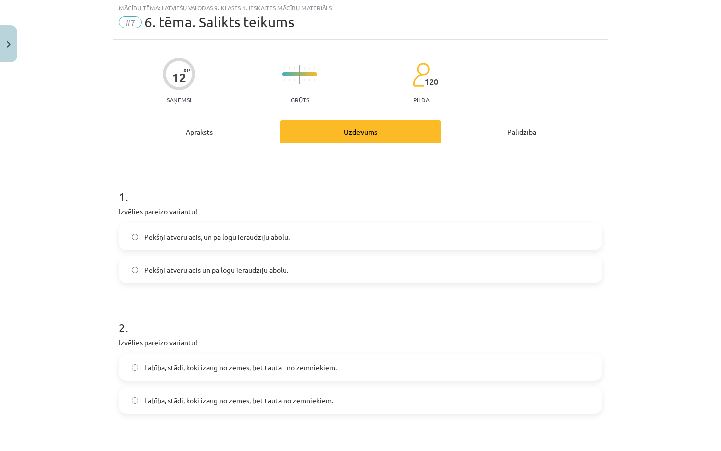
scroll to position [32, 0]
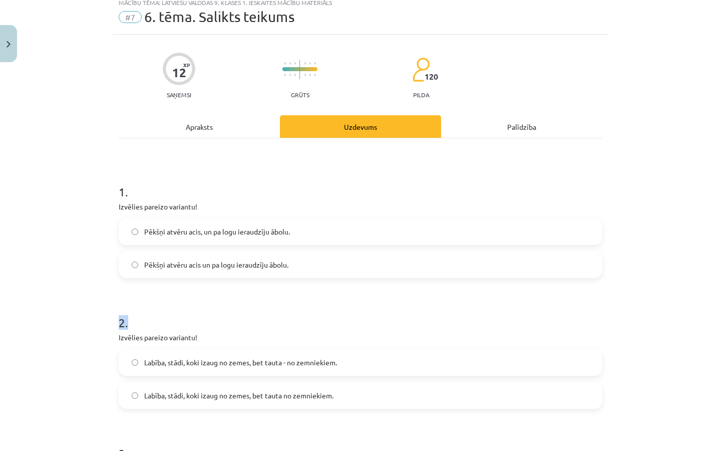
drag, startPoint x: 263, startPoint y: 322, endPoint x: 259, endPoint y: 312, distance: 10.6
click at [259, 312] on h1 "2 ." at bounding box center [361, 313] width 484 height 31
click at [259, 313] on h1 "2 ." at bounding box center [361, 313] width 484 height 31
click at [258, 313] on h1 "2 ." at bounding box center [361, 313] width 484 height 31
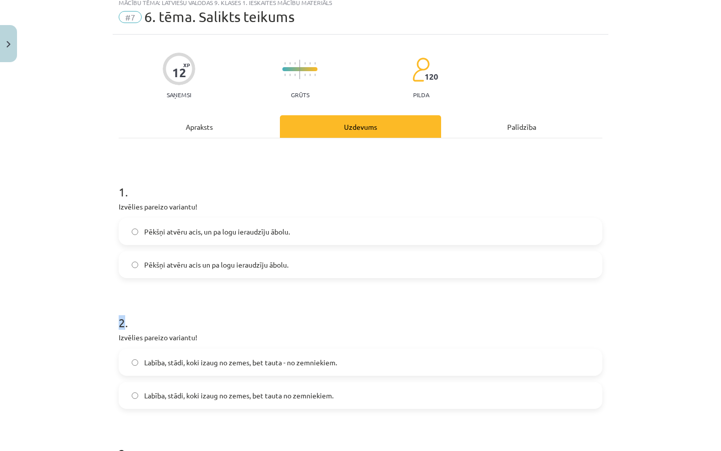
click at [258, 313] on h1 "2 ." at bounding box center [361, 313] width 484 height 31
drag, startPoint x: 107, startPoint y: 348, endPoint x: 115, endPoint y: 339, distance: 12.1
click at [115, 339] on div "Mācību tēma: Latviešu valodas 9. klases 1. ieskaites mācību materiāls #7 6. tēm…" at bounding box center [360, 225] width 721 height 451
click at [106, 328] on div "Mācību tēma: Latviešu valodas 9. klases 1. ieskaites mācību materiāls #7 6. tēm…" at bounding box center [360, 225] width 721 height 451
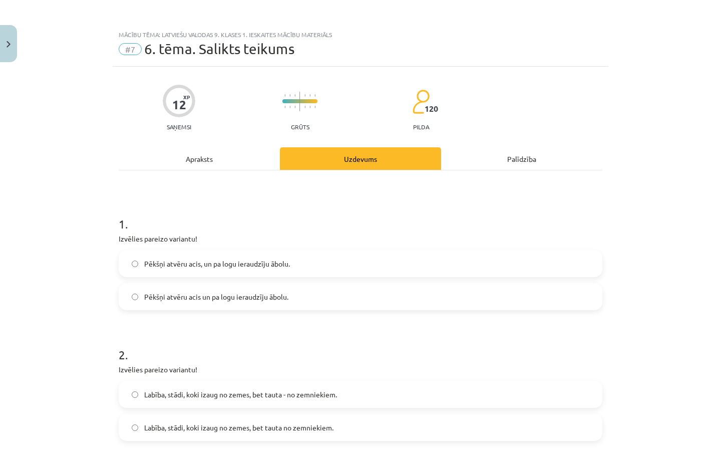
scroll to position [0, 0]
click at [145, 153] on div "Apraksts" at bounding box center [199, 158] width 161 height 23
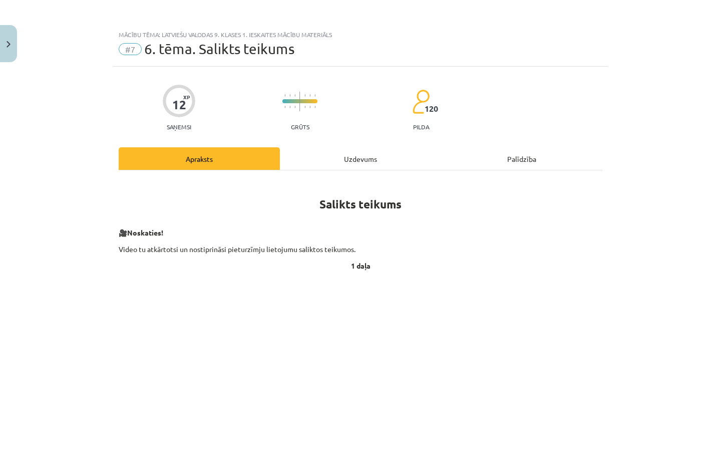
click at [350, 161] on div "Uzdevums" at bounding box center [360, 158] width 161 height 23
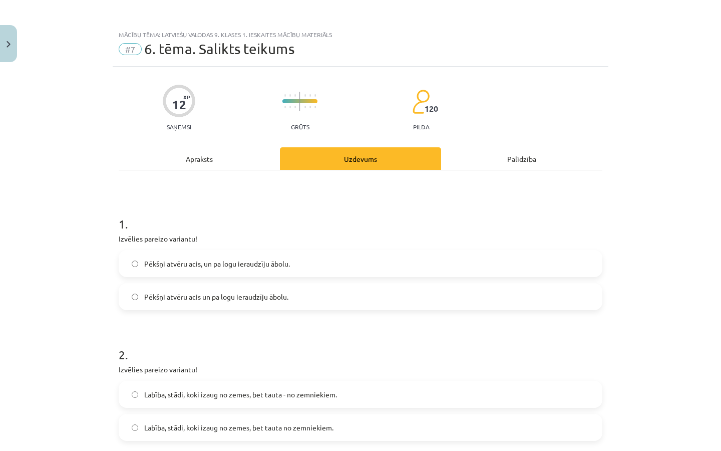
click at [198, 158] on div "Apraksts" at bounding box center [199, 158] width 161 height 23
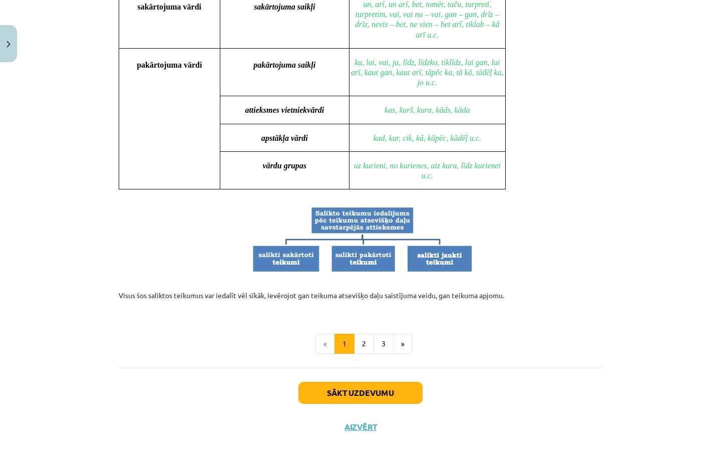
scroll to position [870, 0]
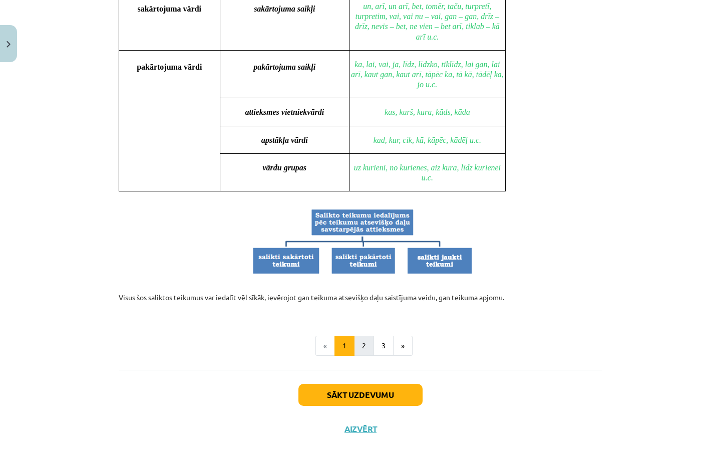
click at [363, 336] on button "2" at bounding box center [364, 346] width 20 height 20
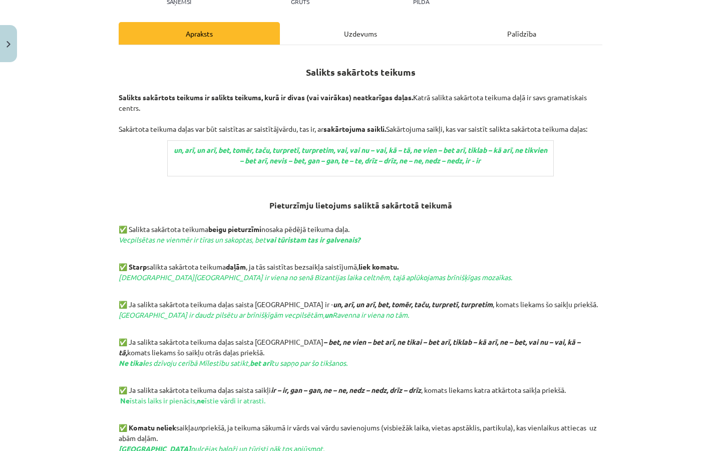
scroll to position [1, 0]
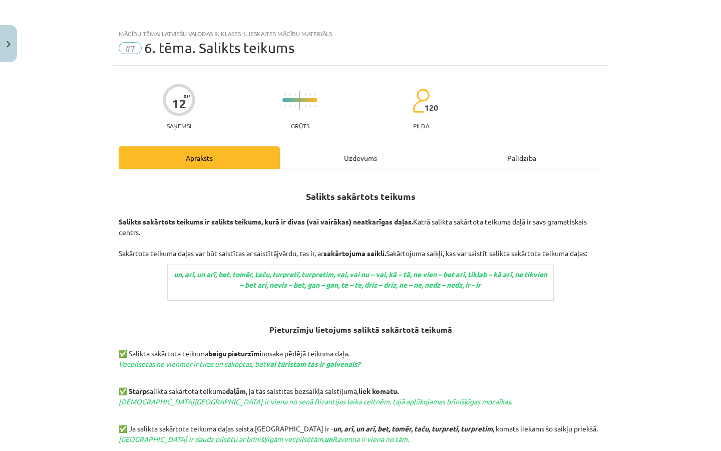
click at [172, 270] on p "un, arī, un arī, bet, tomēr, taču, turpretī, turpretim, vai, vai nu – vai, kā –…" at bounding box center [361, 279] width 378 height 21
click at [175, 268] on td "un, arī, un arī, bet, tomēr, taču, turpretī, turpretim, vai, vai nu – vai, kā –…" at bounding box center [360, 283] width 387 height 36
click at [99, 292] on div "Mācību tēma: Latviešu valodas 9. klases 1. ieskaites mācību materiāls #7 6. tēm…" at bounding box center [360, 225] width 721 height 451
click at [101, 291] on div "Mācību tēma: Latviešu valodas 9. klases 1. ieskaites mācību materiāls #7 6. tēm…" at bounding box center [360, 225] width 721 height 451
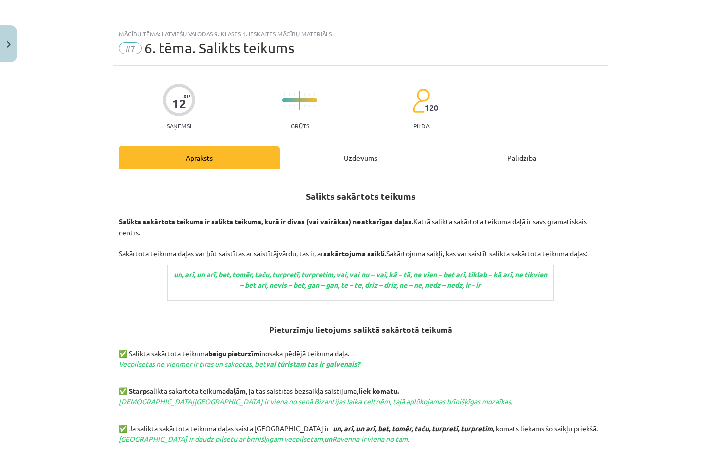
click at [101, 291] on div "Mācību tēma: Latviešu valodas 9. klases 1. ieskaites mācību materiāls #7 6. tēm…" at bounding box center [360, 225] width 721 height 451
click at [99, 315] on div "Mācību tēma: Latviešu valodas 9. klases 1. ieskaites mācību materiāls #7 6. tēm…" at bounding box center [360, 225] width 721 height 451
click at [199, 313] on div "Salikts sakārtots teikums Salikts sakārtots teikums ir salikts teikums, kurā ir…" at bounding box center [361, 455] width 484 height 555
click at [200, 325] on h3 "Pieturzīmju lietojums saliktā sakārtotā teikumā" at bounding box center [361, 331] width 484 height 28
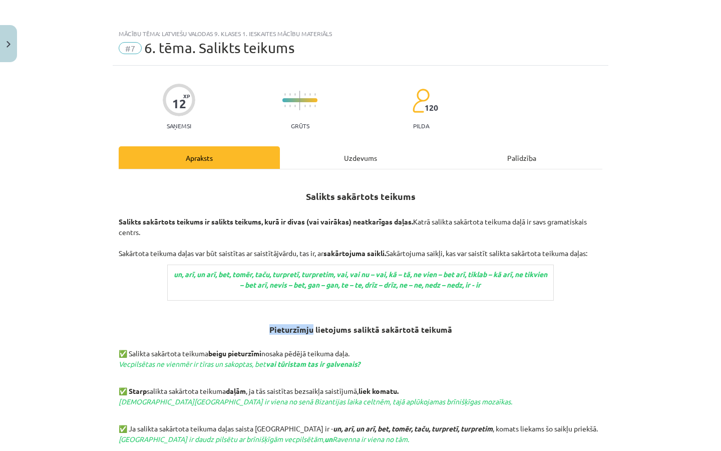
click at [200, 325] on h3 "Pieturzīmju lietojums saliktā sakārtotā teikumā" at bounding box center [361, 331] width 484 height 28
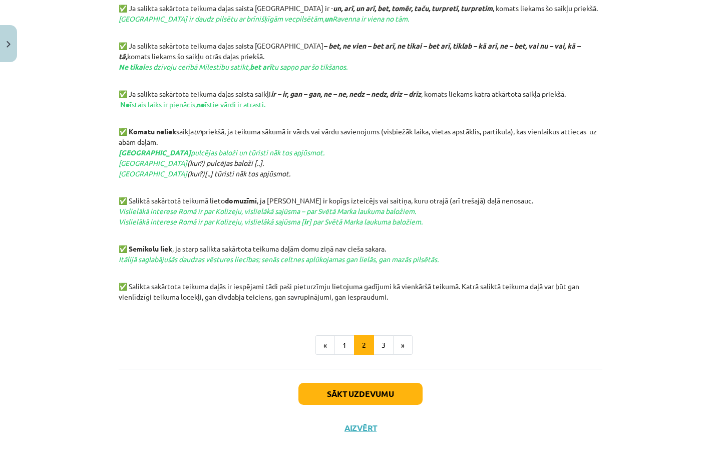
scroll to position [416, 0]
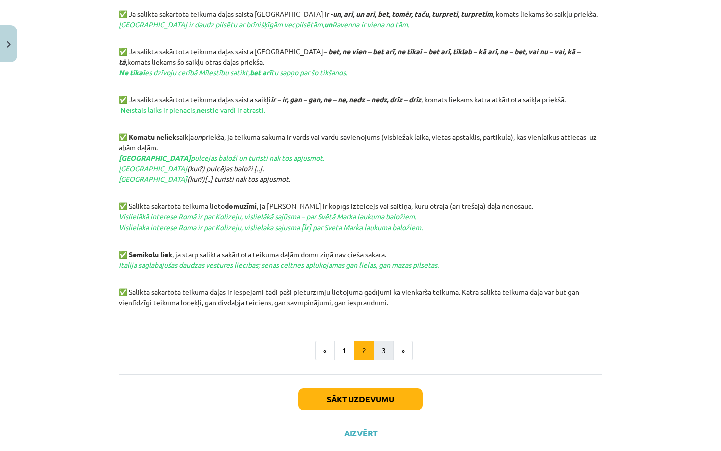
click at [382, 344] on button "3" at bounding box center [384, 351] width 20 height 20
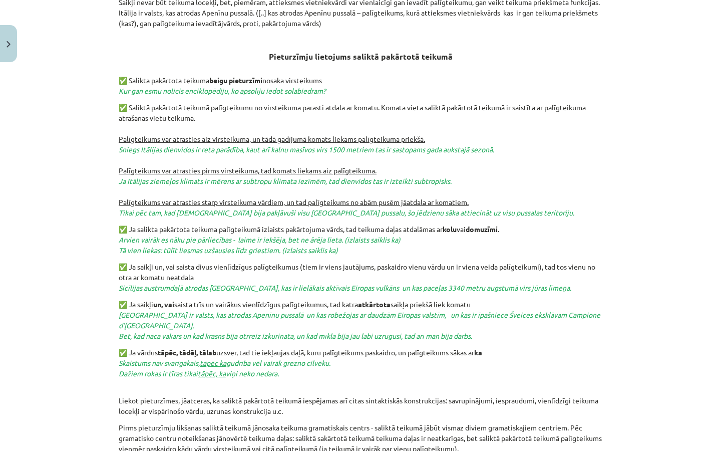
scroll to position [434, 0]
drag, startPoint x: 318, startPoint y: 303, endPoint x: 295, endPoint y: 303, distance: 22.5
click at [295, 303] on p "✅ Ja saikļi un, vai saista trīs un vairākus vienlīdzīgus palīgteikumus, tad kat…" at bounding box center [361, 320] width 484 height 42
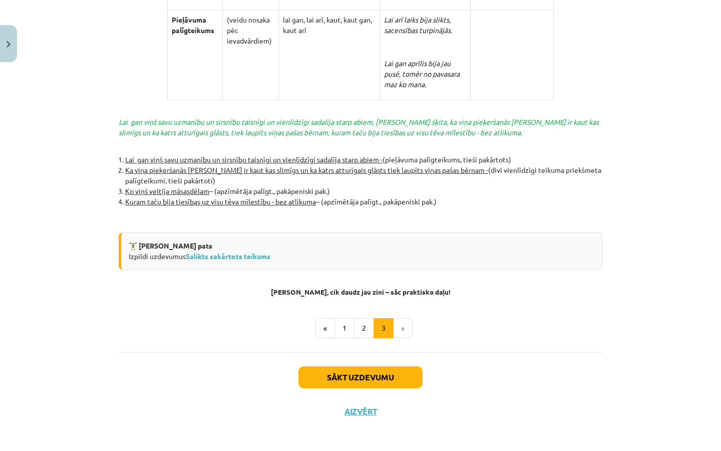
scroll to position [2153, 0]
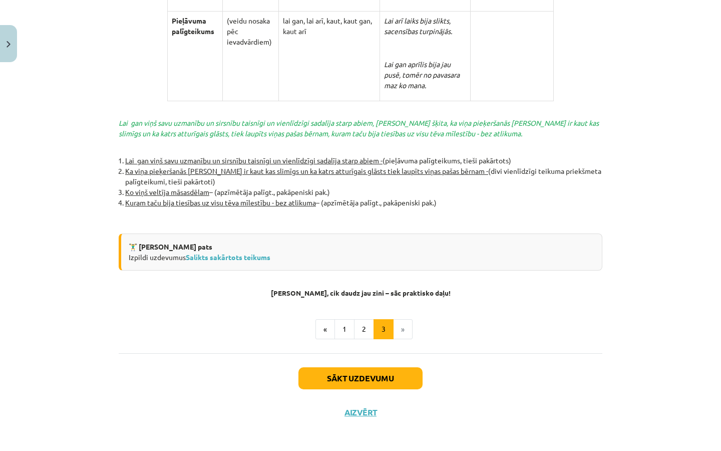
click at [318, 369] on button "Sākt uzdevumu" at bounding box center [361, 378] width 124 height 22
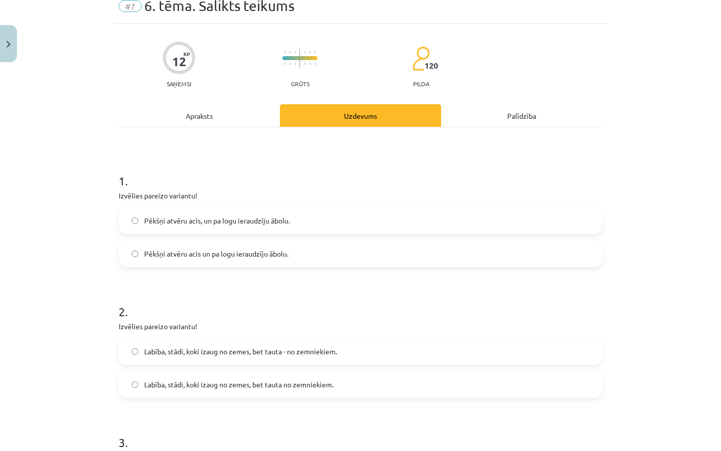
scroll to position [44, 0]
click at [217, 121] on div "Apraksts" at bounding box center [199, 115] width 161 height 23
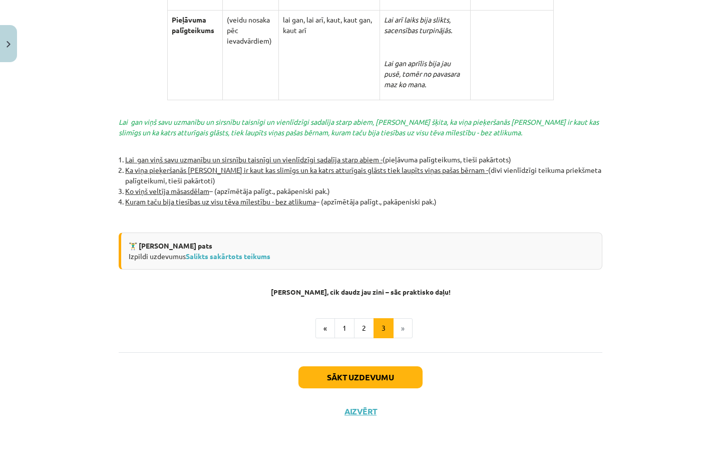
scroll to position [2153, 0]
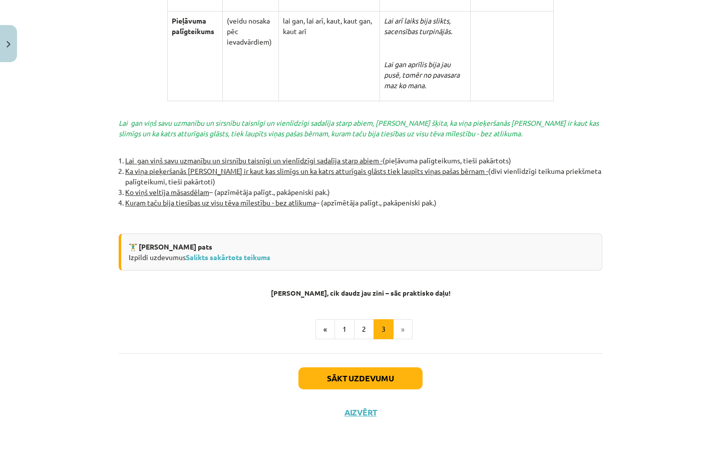
click at [371, 375] on button "Sākt uzdevumu" at bounding box center [361, 378] width 124 height 22
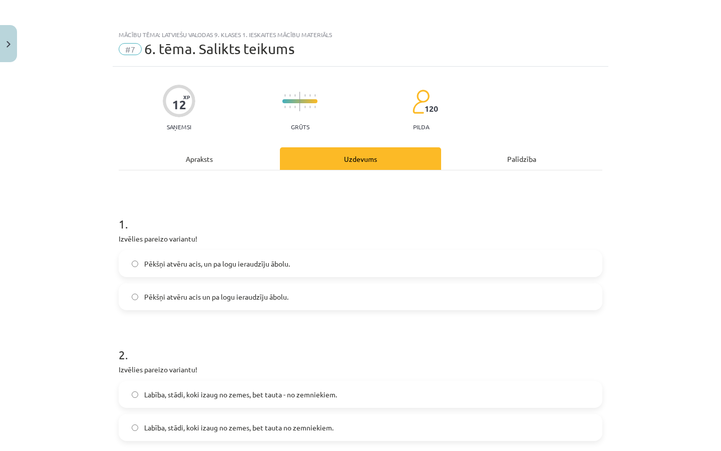
scroll to position [0, 0]
click at [195, 158] on div "Apraksts" at bounding box center [199, 158] width 161 height 23
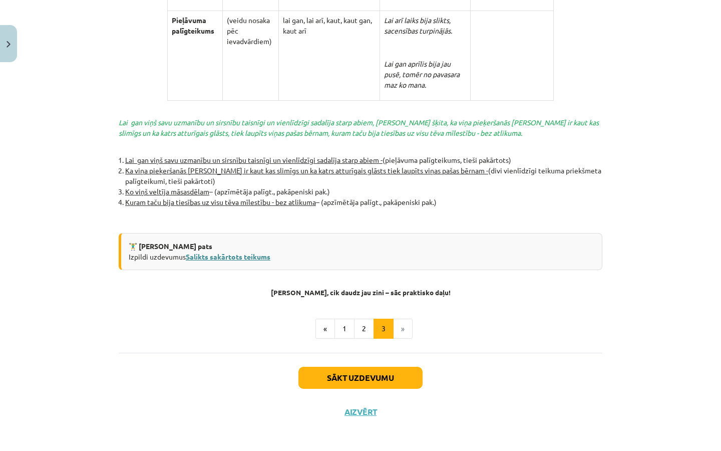
scroll to position [2153, 0]
click at [310, 381] on button "Sākt uzdevumu" at bounding box center [361, 378] width 124 height 22
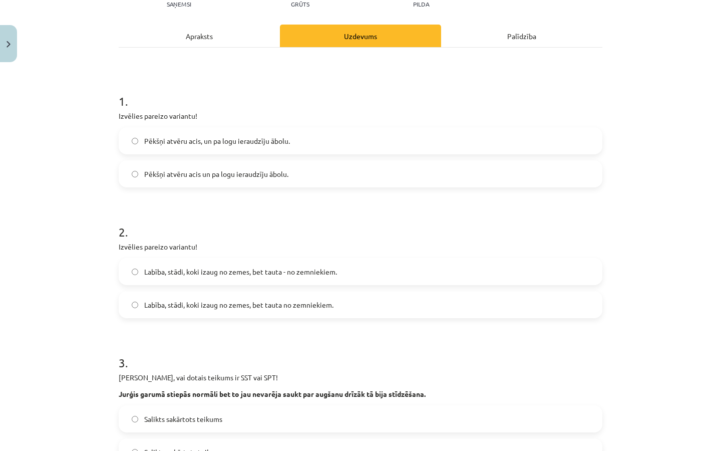
scroll to position [121, 0]
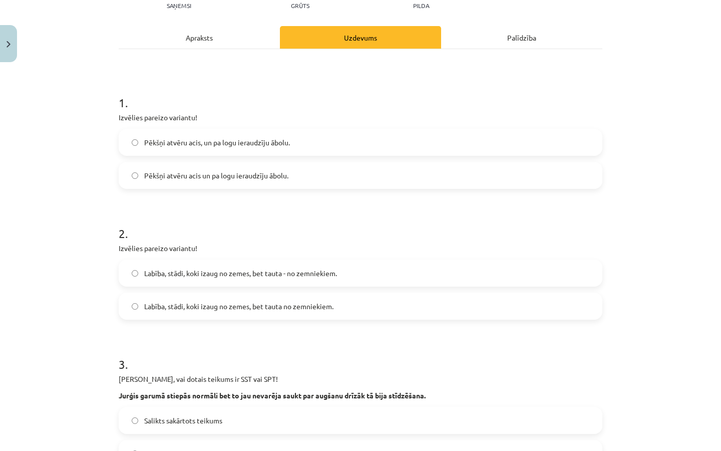
click at [271, 282] on label "Labība, stādi, koki izaug no zemes, bet tauta - no zemniekiem." at bounding box center [361, 273] width 482 height 25
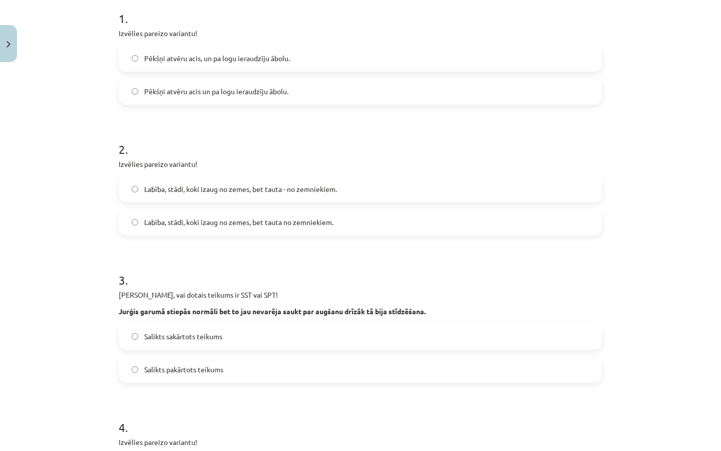
scroll to position [214, 0]
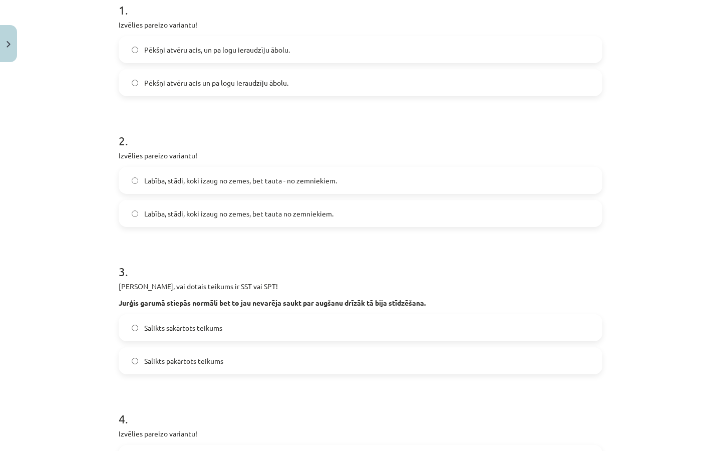
click at [234, 308] on p "Jurģis garumā stiepās normāli bet to jau nevarēja saukt par augšanu drīzāk tā b…" at bounding box center [361, 303] width 484 height 11
click at [305, 327] on label "Salikts sakārtots teikums" at bounding box center [361, 327] width 482 height 25
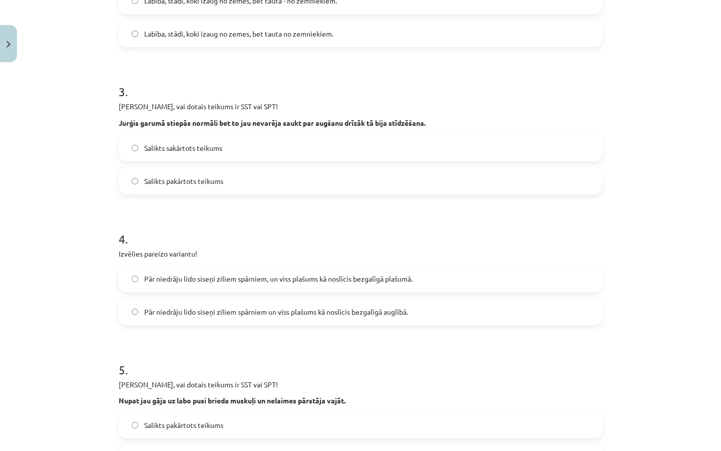
scroll to position [402, 0]
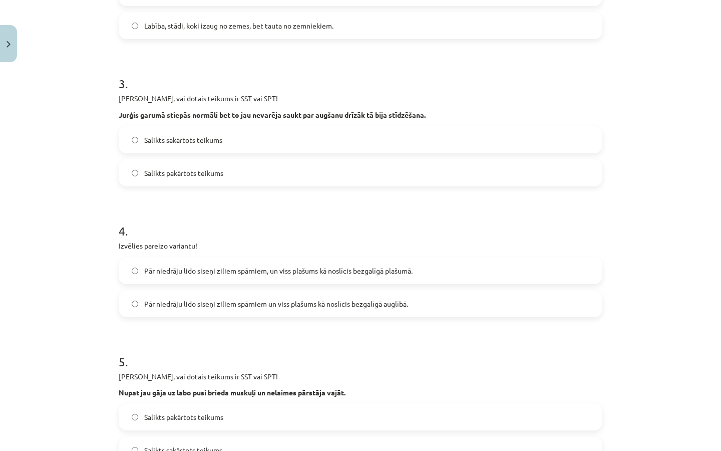
click at [270, 311] on label "Pār niedrāju lido siseņi ziliem spārniem un viss plašums kā noslīcis bezgalīgā …" at bounding box center [361, 303] width 482 height 25
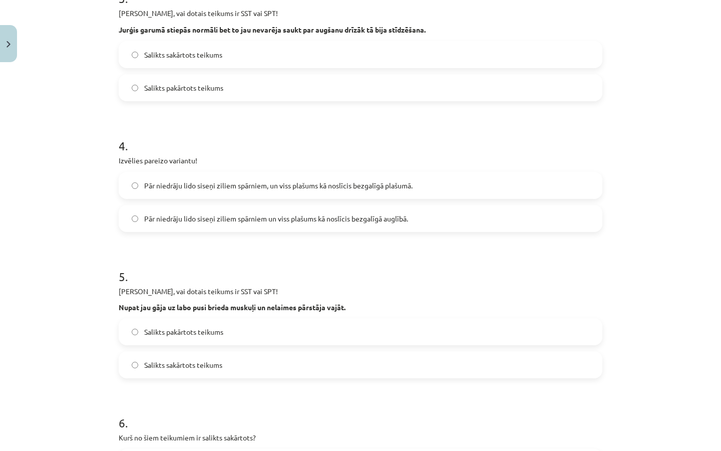
scroll to position [486, 0]
click at [193, 193] on label "Pār niedrāju lido siseņi ziliem spārniem, un viss plašums kā noslīcis bezgalīgā…" at bounding box center [361, 185] width 482 height 25
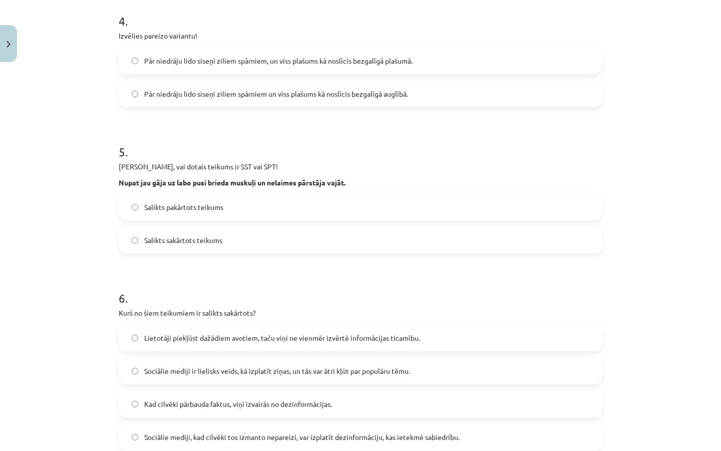
scroll to position [615, 0]
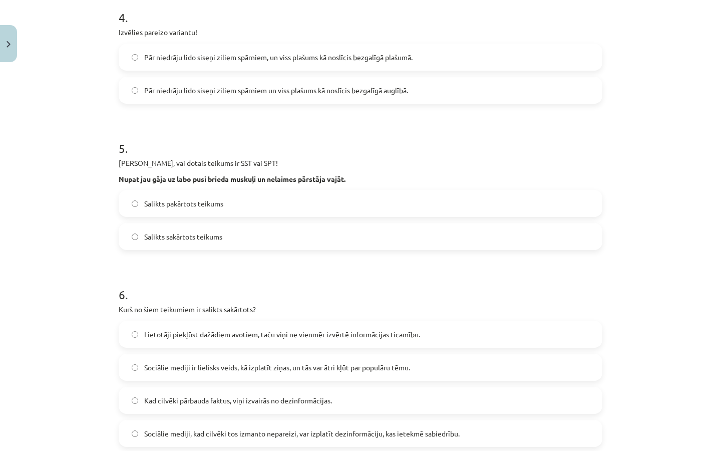
click at [113, 244] on div "Mācību tēma: Latviešu valodas 9. klases 1. ieskaites mācību materiāls #7 6. tēm…" at bounding box center [360, 225] width 721 height 451
click at [121, 244] on label "Salikts sakārtots teikums" at bounding box center [361, 236] width 482 height 25
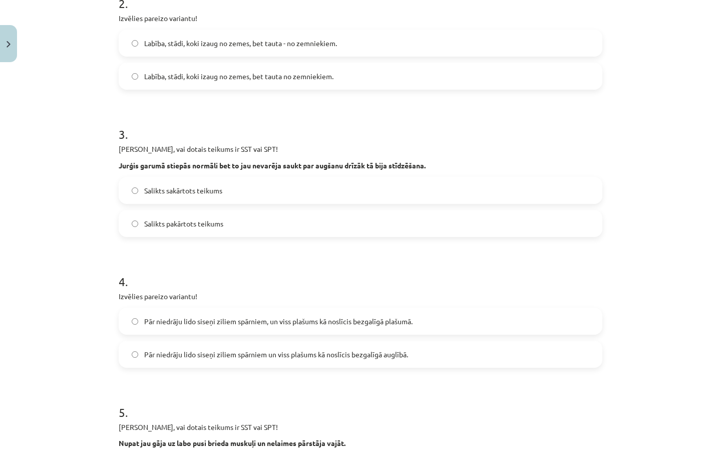
scroll to position [354, 0]
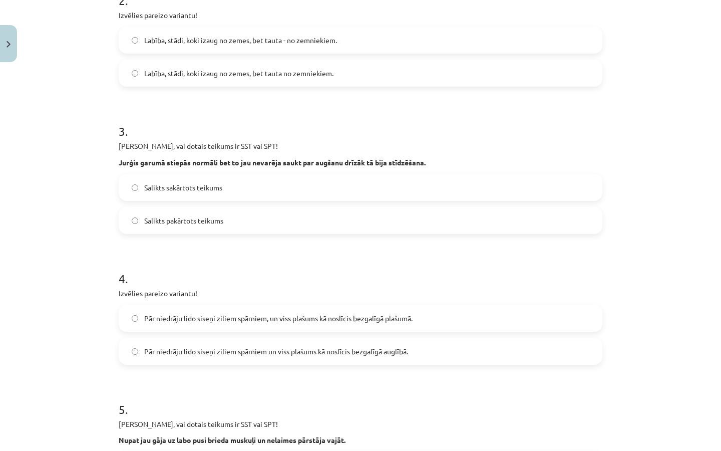
click at [118, 165] on div "12 XP Saņemsi Grūts 120 pilda Apraksts Uzdevums Palīdzība 1 . Izvēlies pareizo …" at bounding box center [361, 255] width 496 height 1087
click at [112, 193] on div "Mācību tēma: Latviešu valodas 9. klases 1. ieskaites mācību materiāls #7 6. tēm…" at bounding box center [360, 225] width 721 height 451
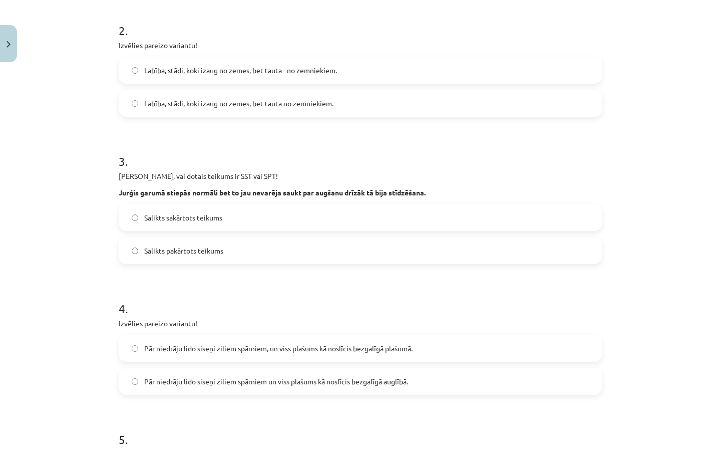
scroll to position [0, 0]
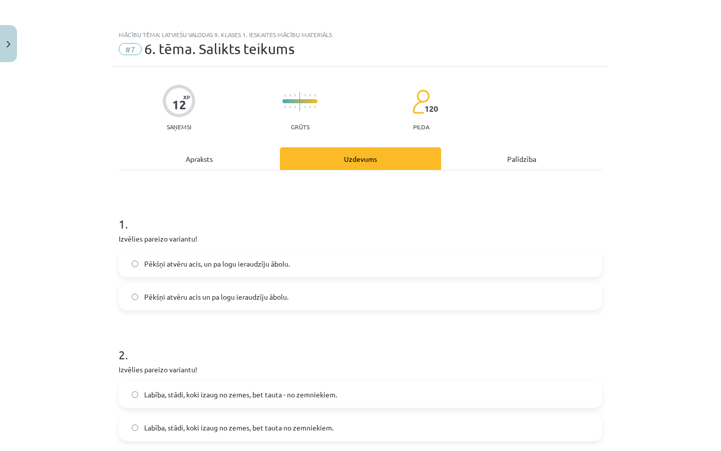
click at [174, 160] on div "Apraksts" at bounding box center [199, 158] width 161 height 23
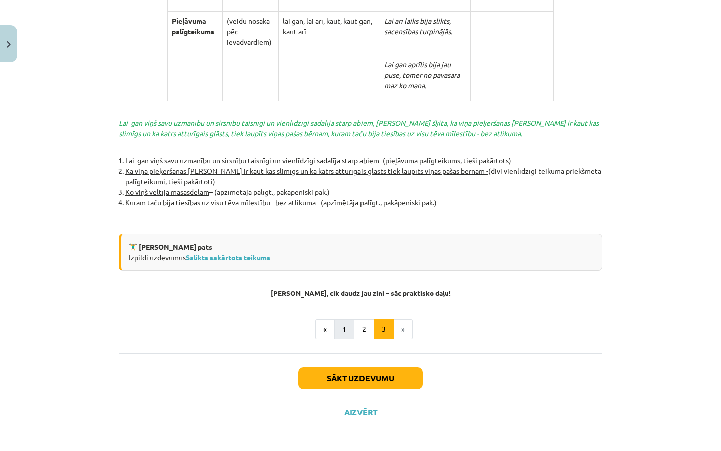
click at [342, 321] on button "1" at bounding box center [345, 329] width 20 height 20
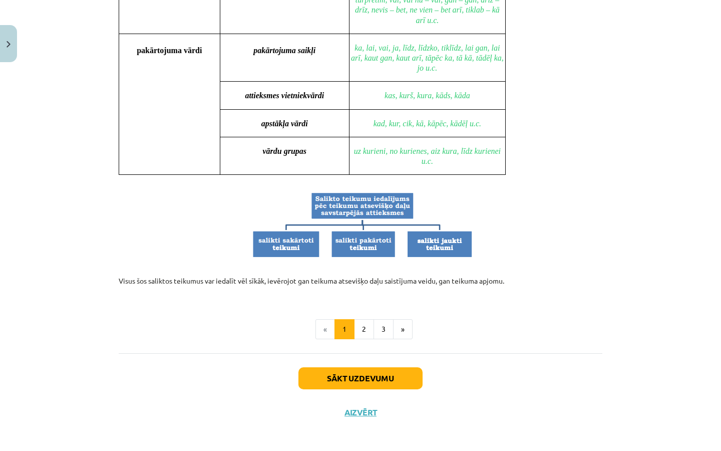
scroll to position [885, 0]
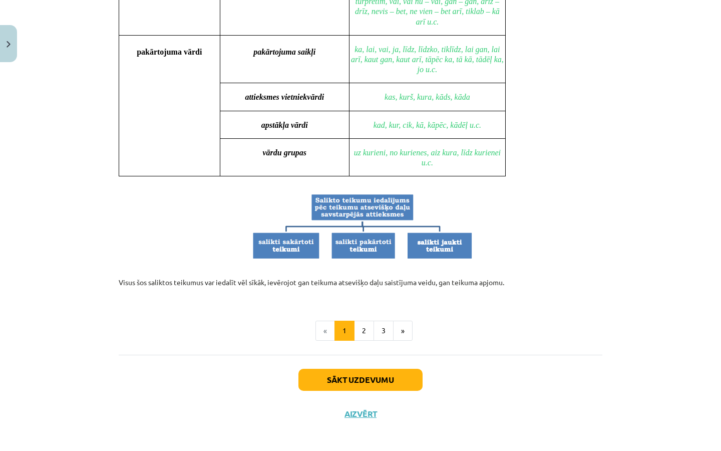
click at [330, 375] on button "Sākt uzdevumu" at bounding box center [361, 380] width 124 height 22
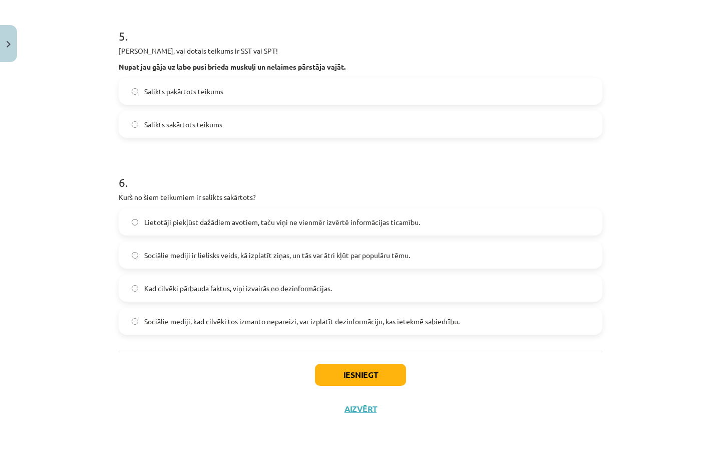
scroll to position [729, 0]
click at [295, 217] on span "Lietotāji piekļūst dažādiem avotiem, taču viņi ne vienmēr izvērtē informācijas …" at bounding box center [282, 222] width 276 height 11
click at [396, 373] on button "Iesniegt" at bounding box center [360, 375] width 91 height 22
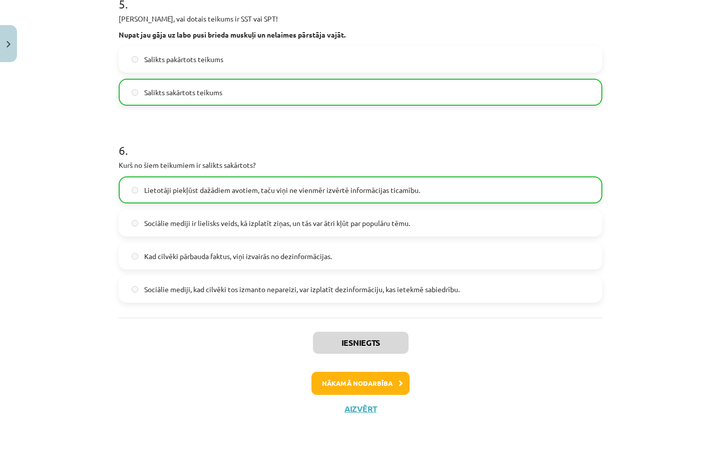
scroll to position [760, 0]
click at [357, 405] on button "Aizvērt" at bounding box center [361, 409] width 38 height 10
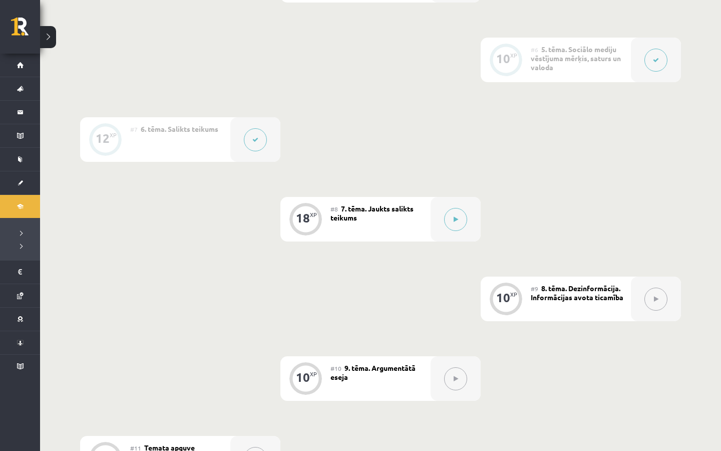
scroll to position [532, 0]
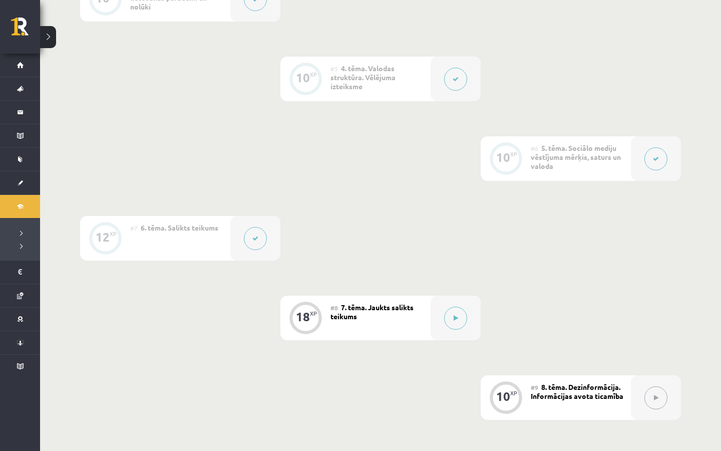
click at [243, 210] on div "0 XP #1 Pirms sāc mācīties! Ievads. 10 XP #2 1. tēma. Kas ir sociālie mediji? 1…" at bounding box center [380, 158] width 601 height 841
click at [243, 224] on div at bounding box center [255, 238] width 50 height 45
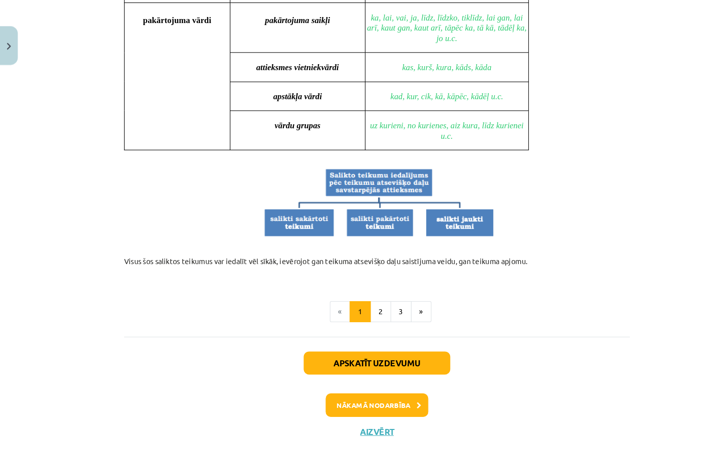
scroll to position [917, 0]
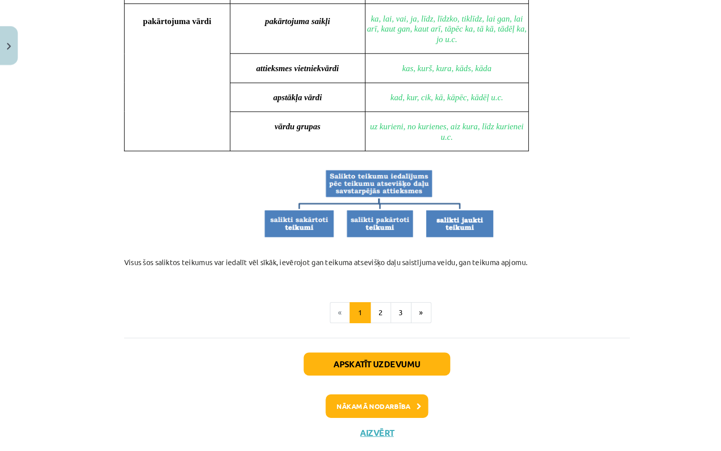
click at [343, 337] on button "Apskatīt uzdevumu" at bounding box center [361, 348] width 140 height 22
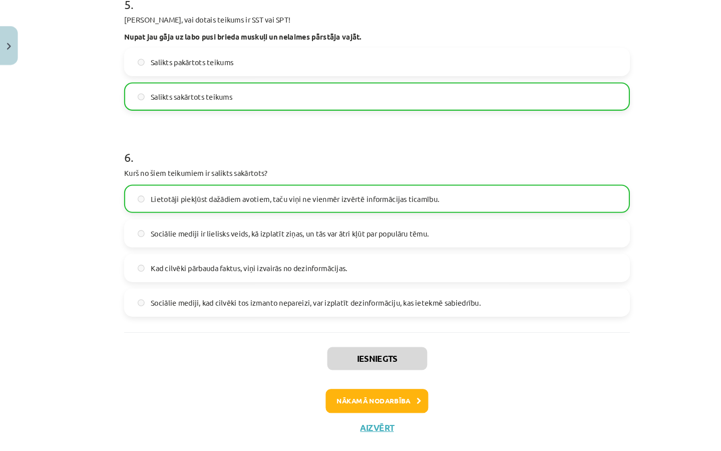
scroll to position [760, 0]
click at [361, 411] on button "Aizvērt" at bounding box center [361, 409] width 38 height 10
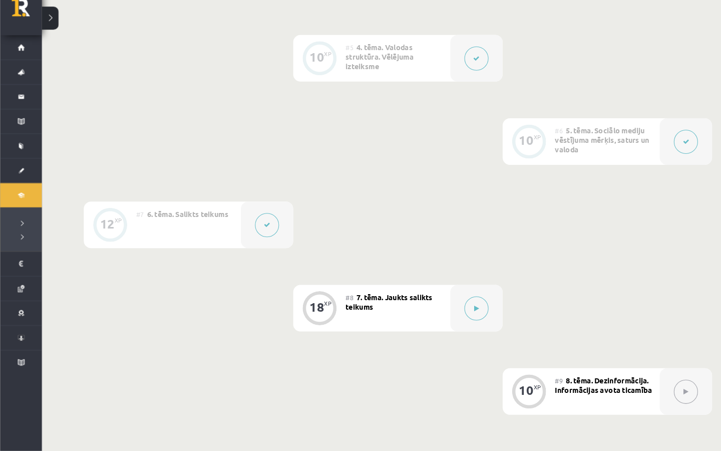
scroll to position [538, 0]
